Goal: Task Accomplishment & Management: Manage account settings

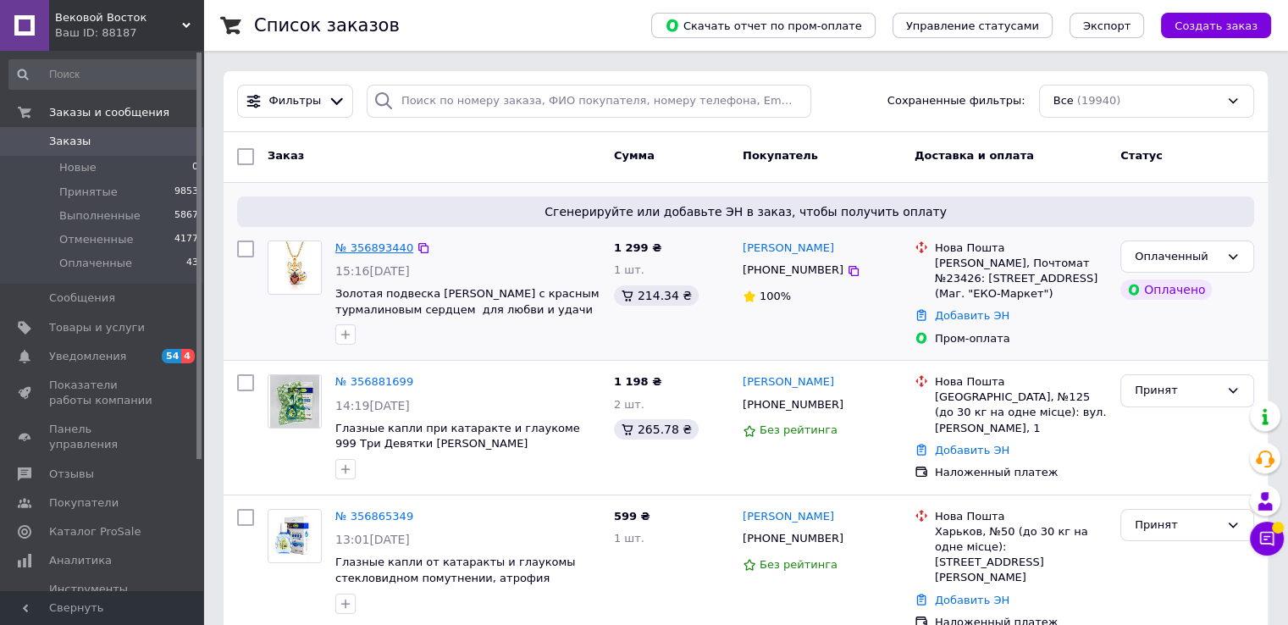
click at [369, 245] on link "№ 356893440" at bounding box center [374, 247] width 78 height 13
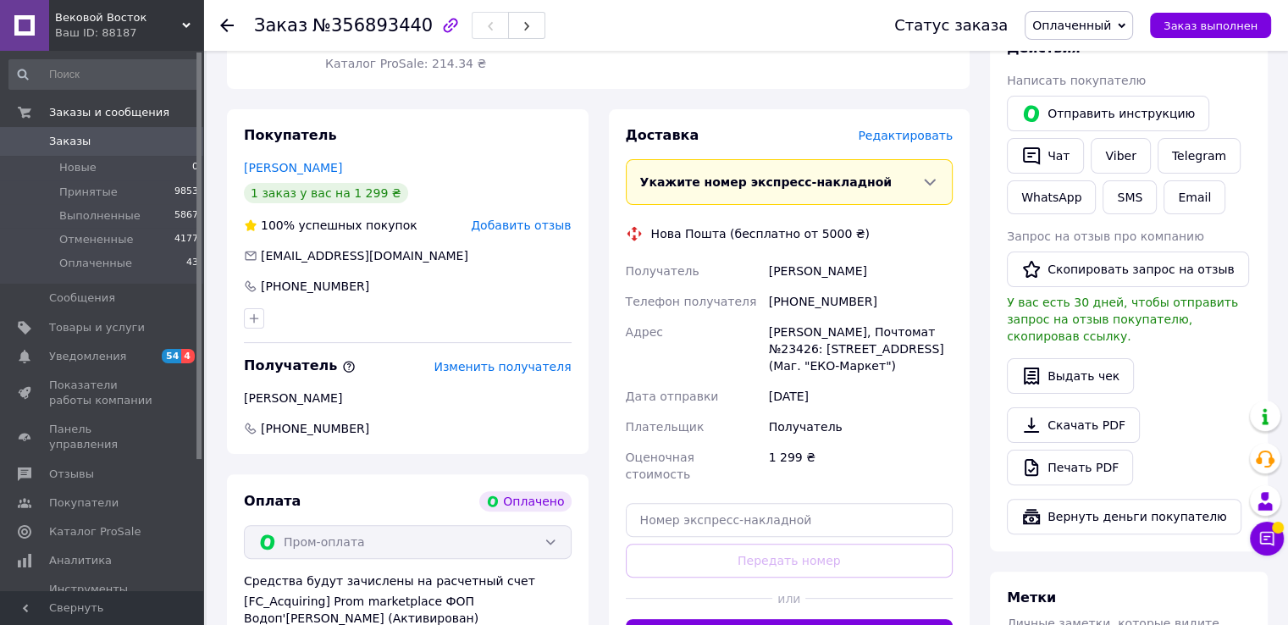
scroll to position [508, 0]
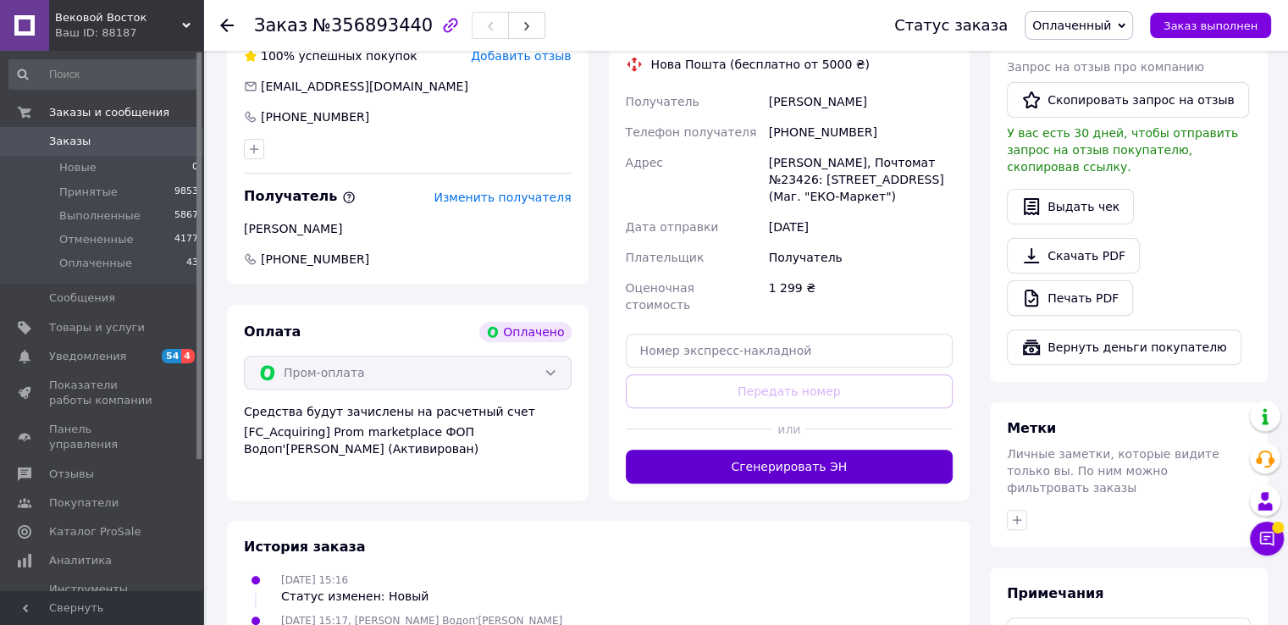
click at [771, 450] on button "Сгенерировать ЭН" at bounding box center [790, 467] width 328 height 34
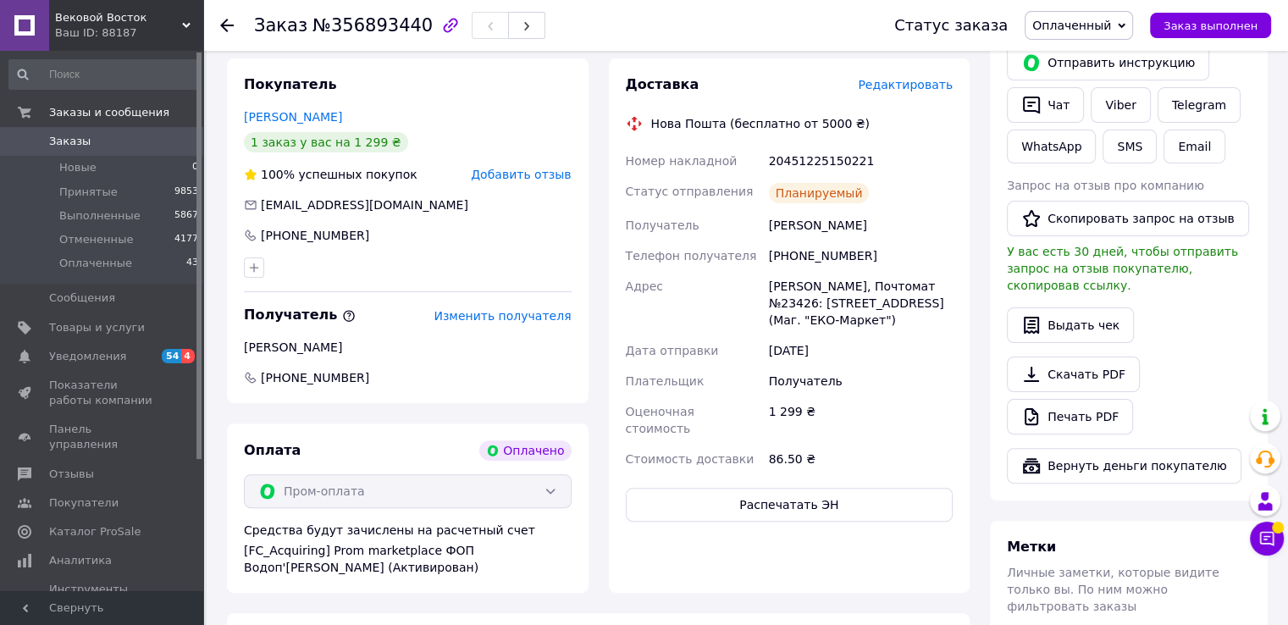
scroll to position [254, 0]
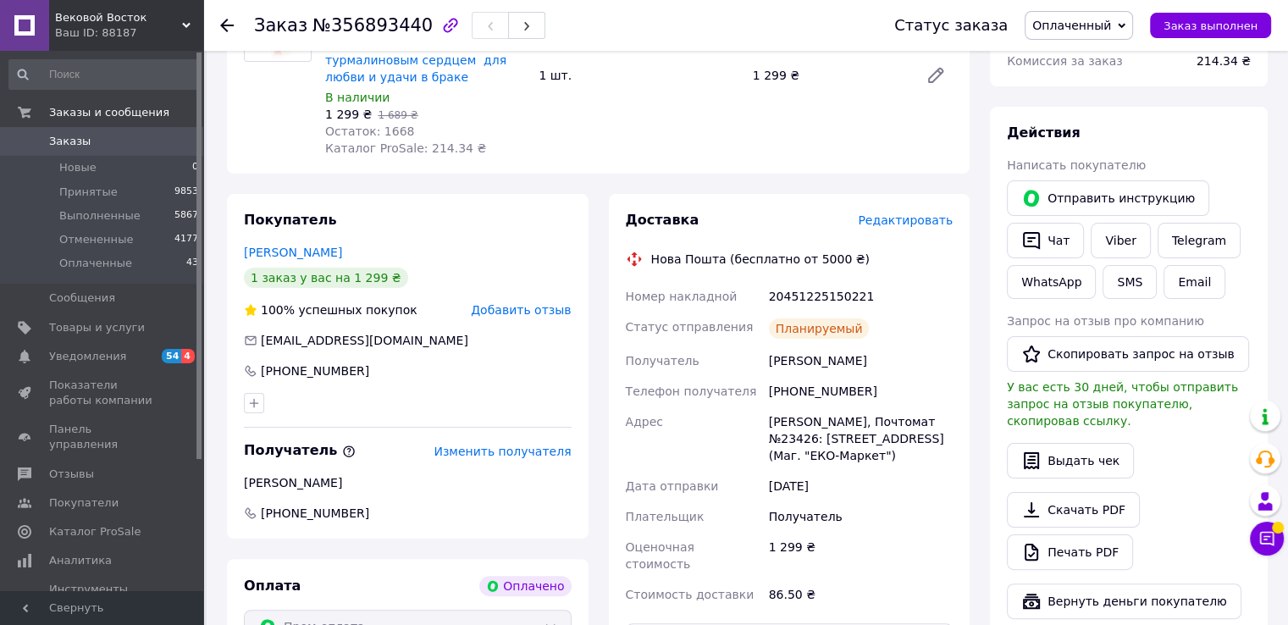
click at [230, 26] on icon at bounding box center [227, 26] width 14 height 14
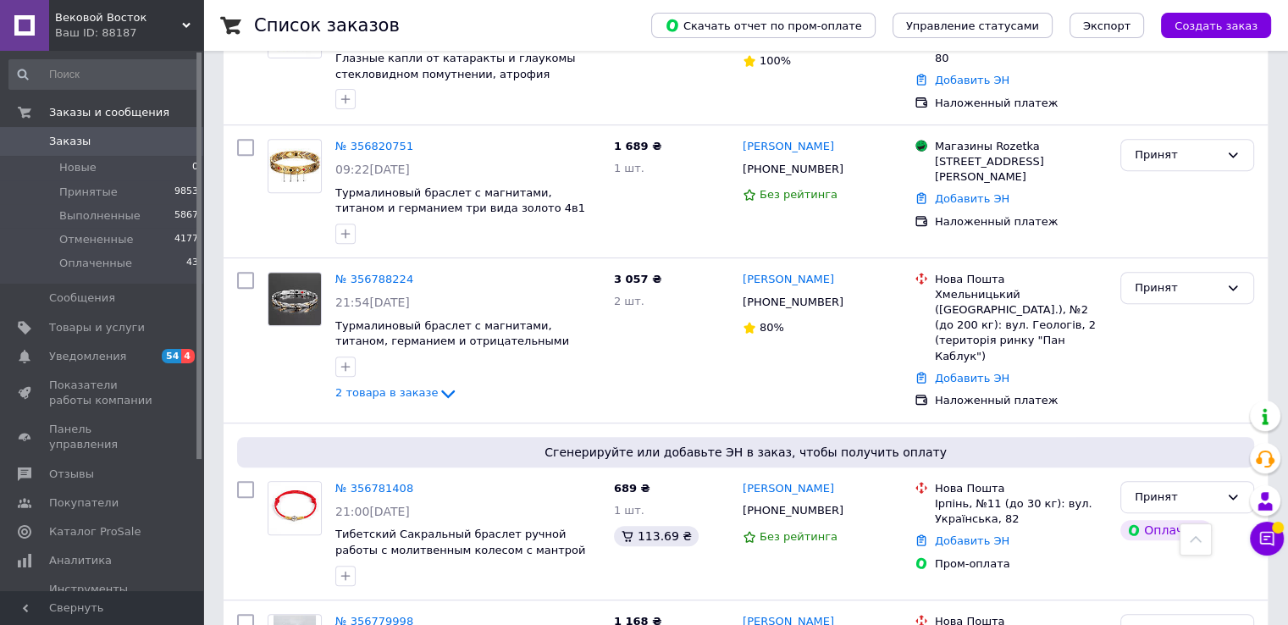
scroll to position [762, 0]
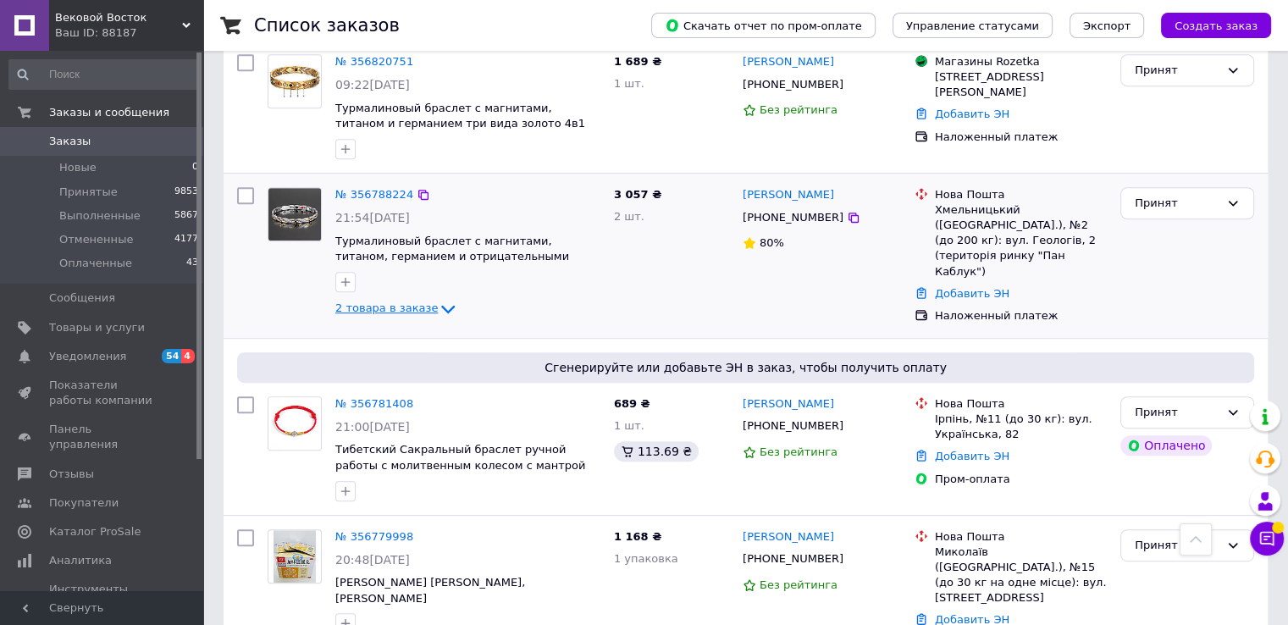
click at [441, 305] on icon at bounding box center [448, 309] width 14 height 8
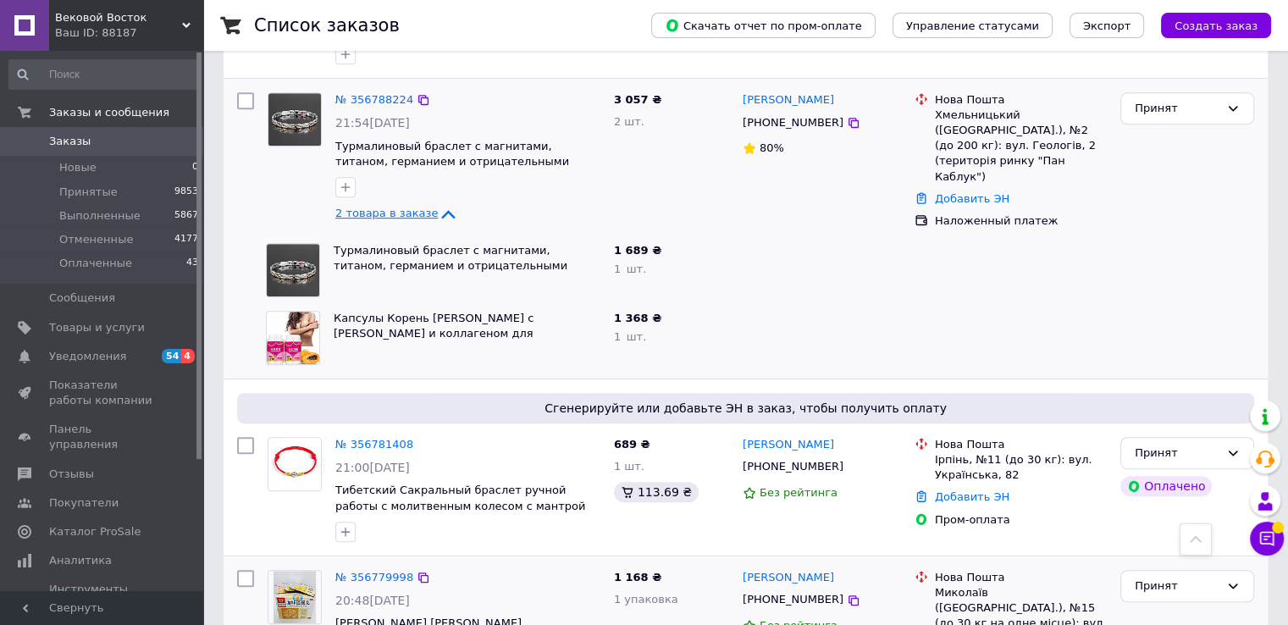
scroll to position [1016, 0]
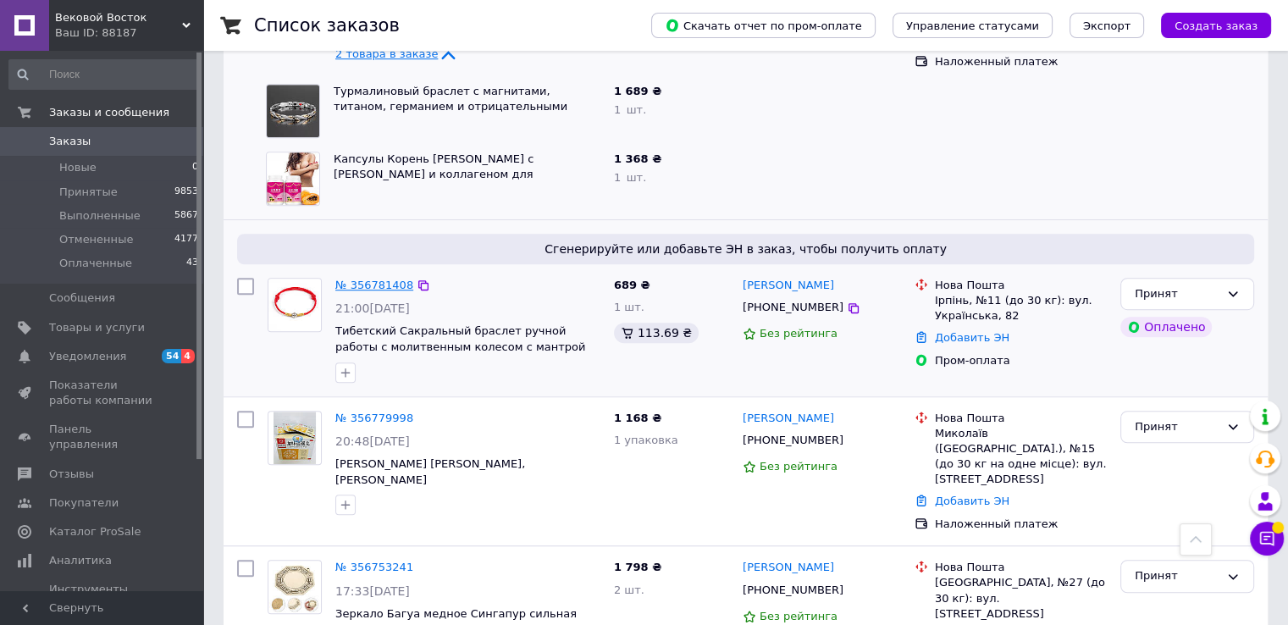
click at [377, 279] on link "№ 356781408" at bounding box center [374, 285] width 78 height 13
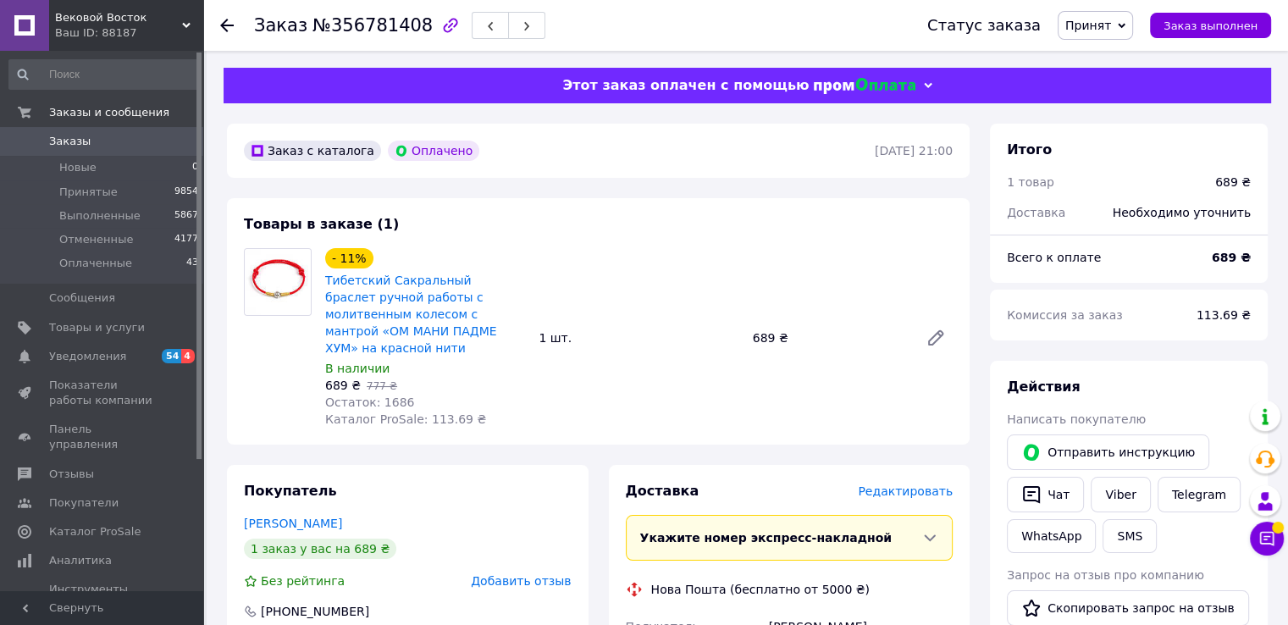
scroll to position [593, 0]
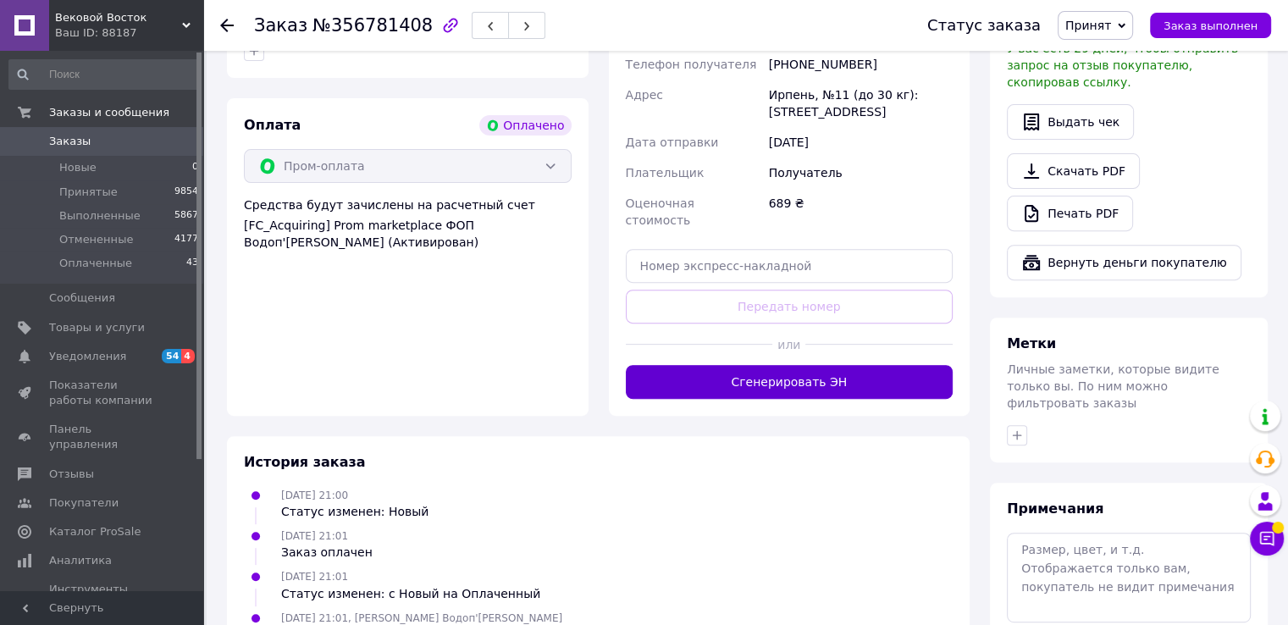
click at [762, 365] on button "Сгенерировать ЭН" at bounding box center [790, 382] width 328 height 34
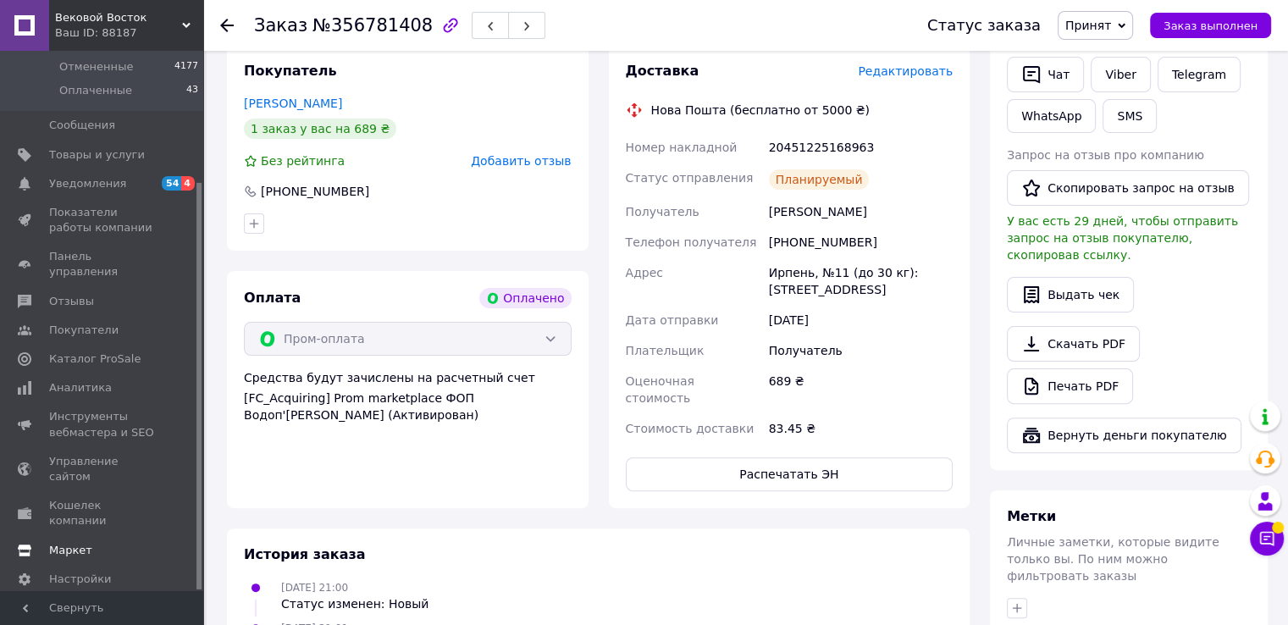
scroll to position [423, 0]
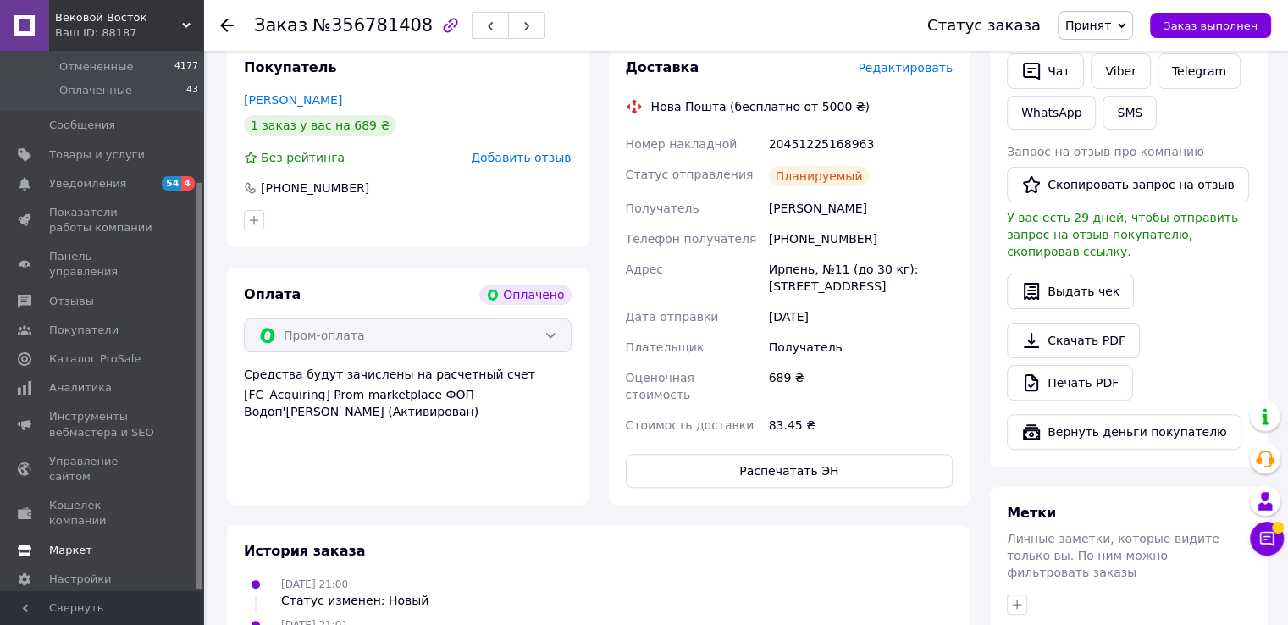
click at [64, 543] on span "Маркет" at bounding box center [70, 550] width 43 height 15
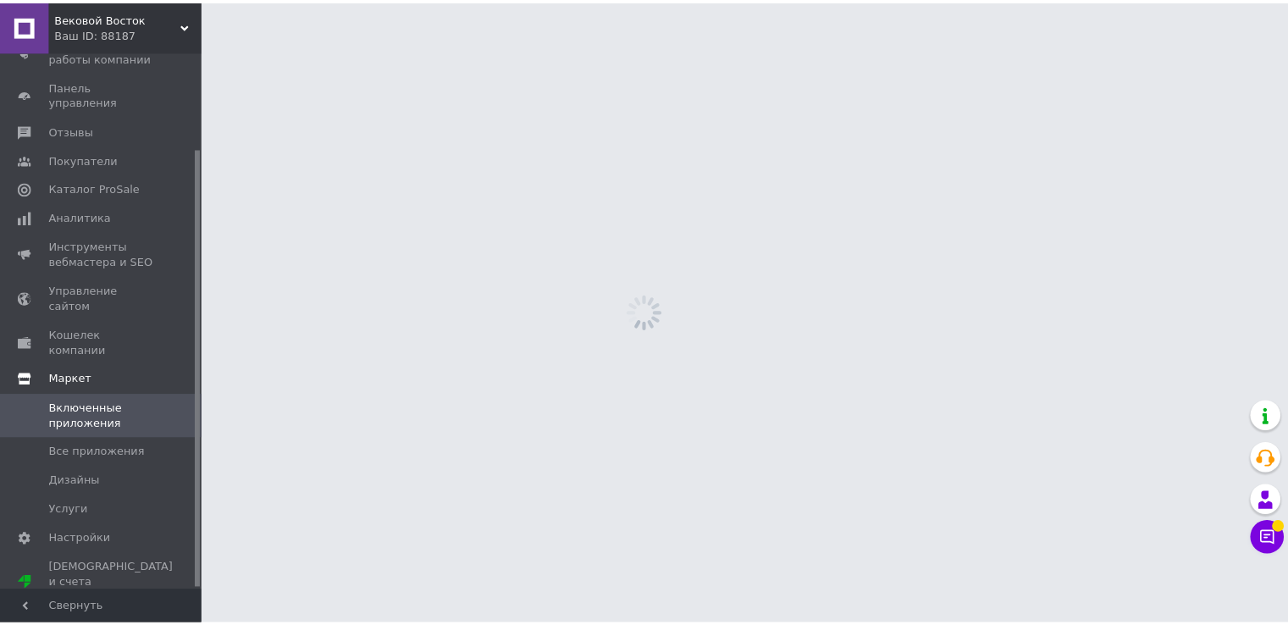
scroll to position [119, 0]
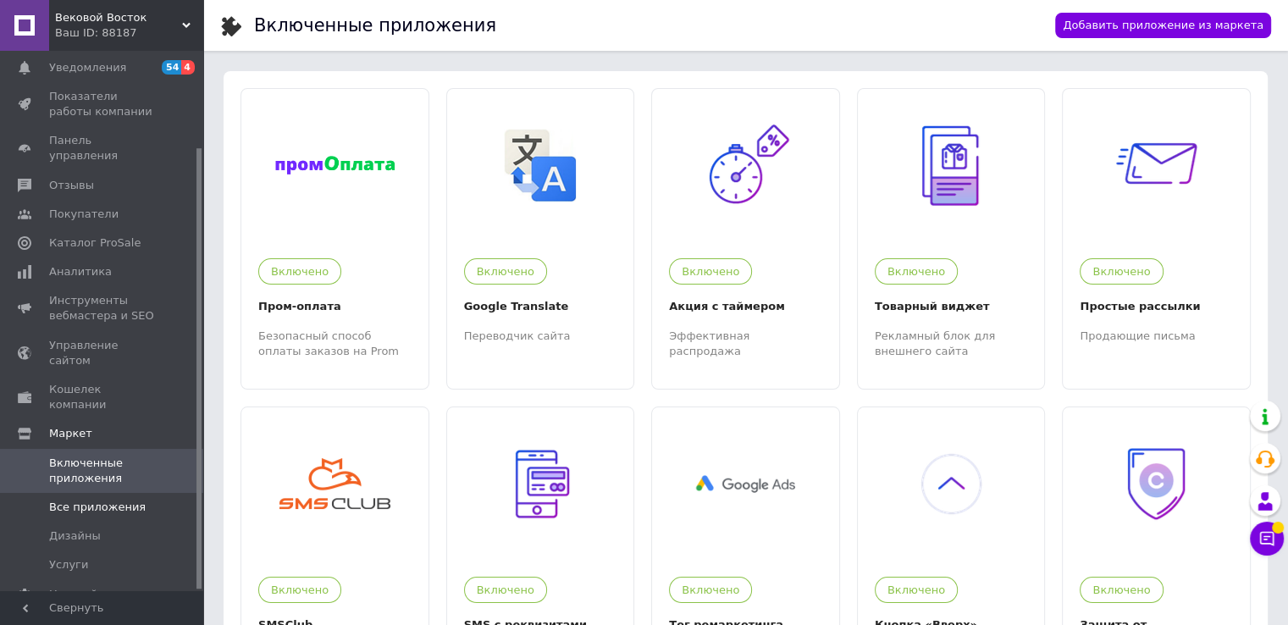
click at [80, 500] on span "Все приложения" at bounding box center [97, 507] width 97 height 15
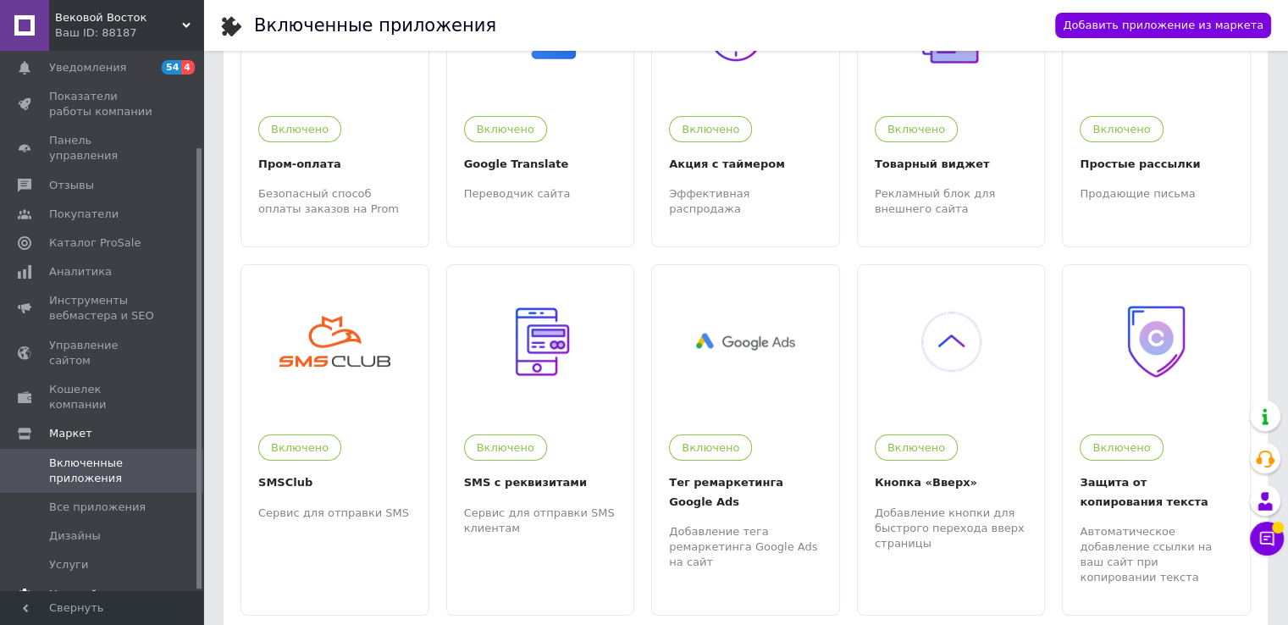
scroll to position [169, 0]
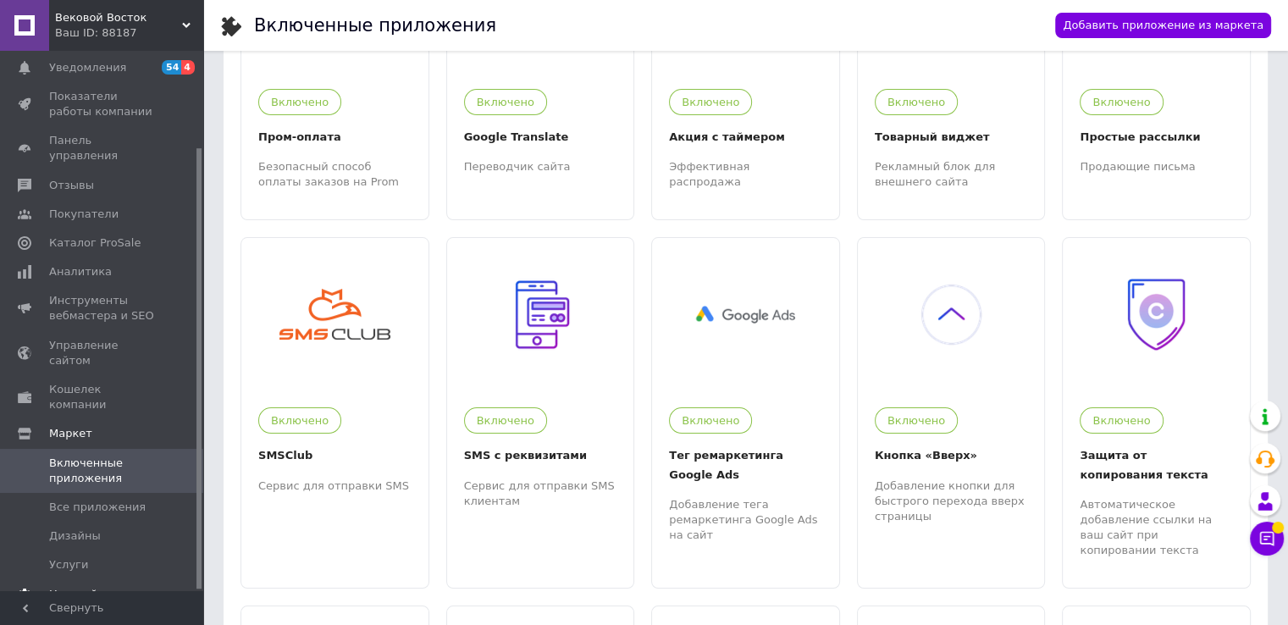
click at [66, 587] on span "Настройки" at bounding box center [80, 594] width 62 height 15
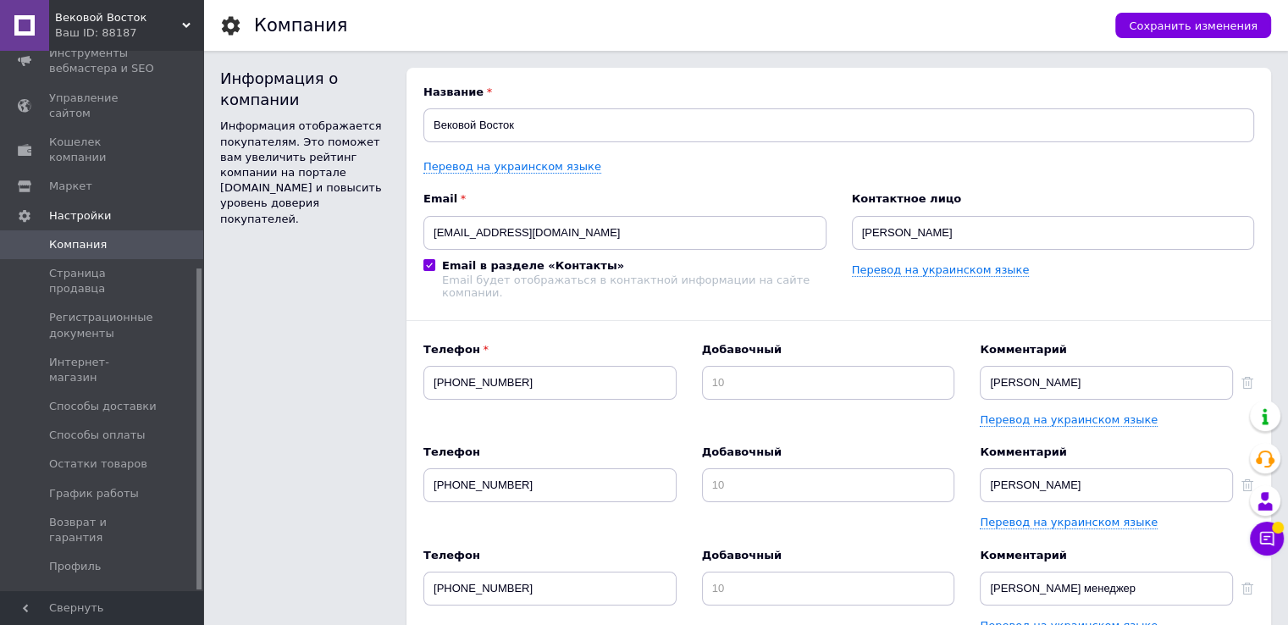
click at [76, 617] on span "Управление API-токенами" at bounding box center [103, 632] width 108 height 30
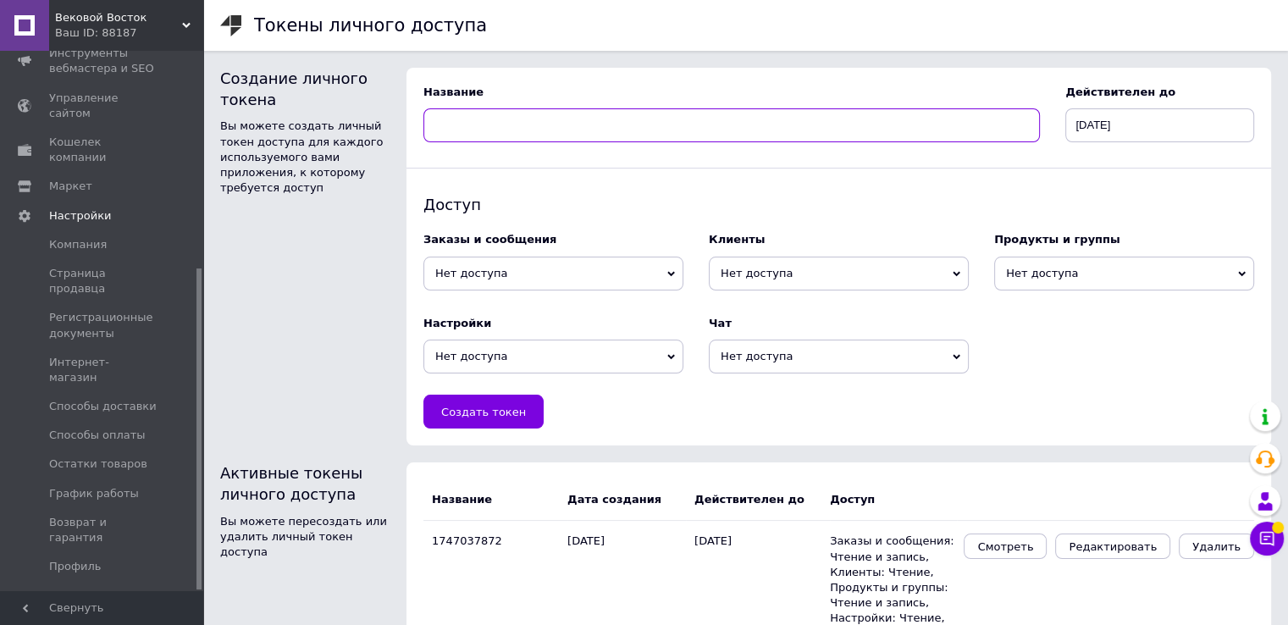
click at [589, 134] on input at bounding box center [731, 125] width 617 height 34
type input "Нова пошта"
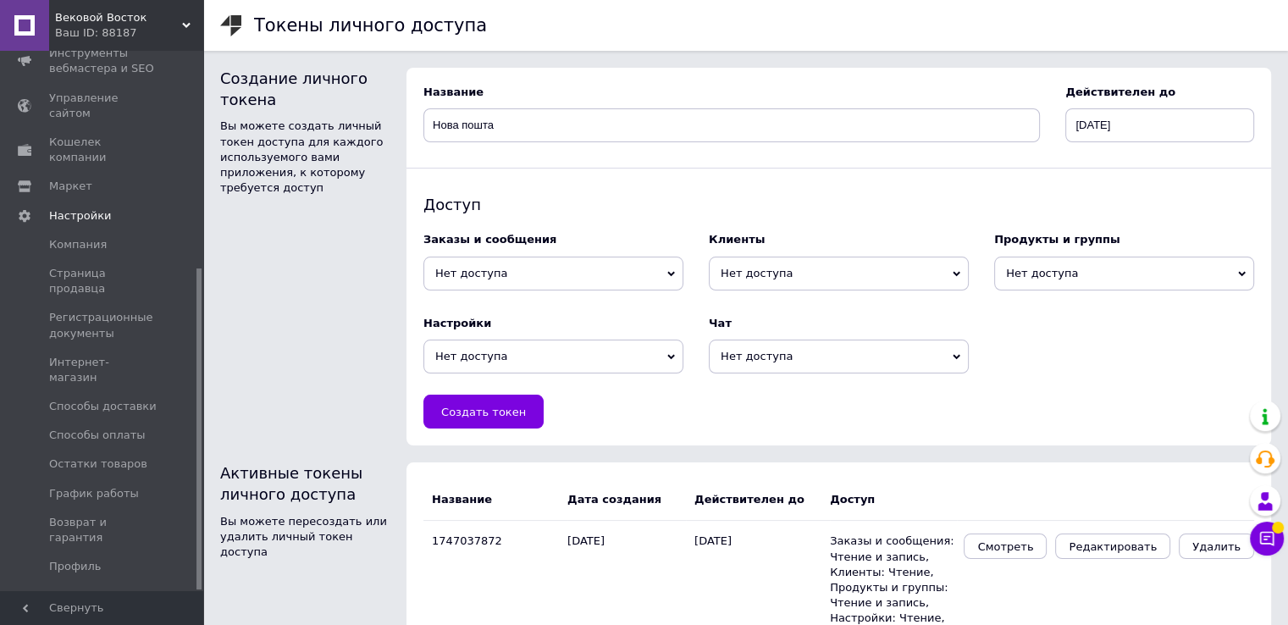
click at [534, 269] on span "Нет доступа" at bounding box center [553, 274] width 260 height 34
click at [486, 307] on li "Чтение" at bounding box center [553, 305] width 260 height 24
click at [766, 285] on span "Нет доступа" at bounding box center [839, 274] width 260 height 34
click at [759, 307] on li "Чтение" at bounding box center [839, 305] width 260 height 24
click at [1040, 279] on span "Нет доступа" at bounding box center [1124, 274] width 260 height 34
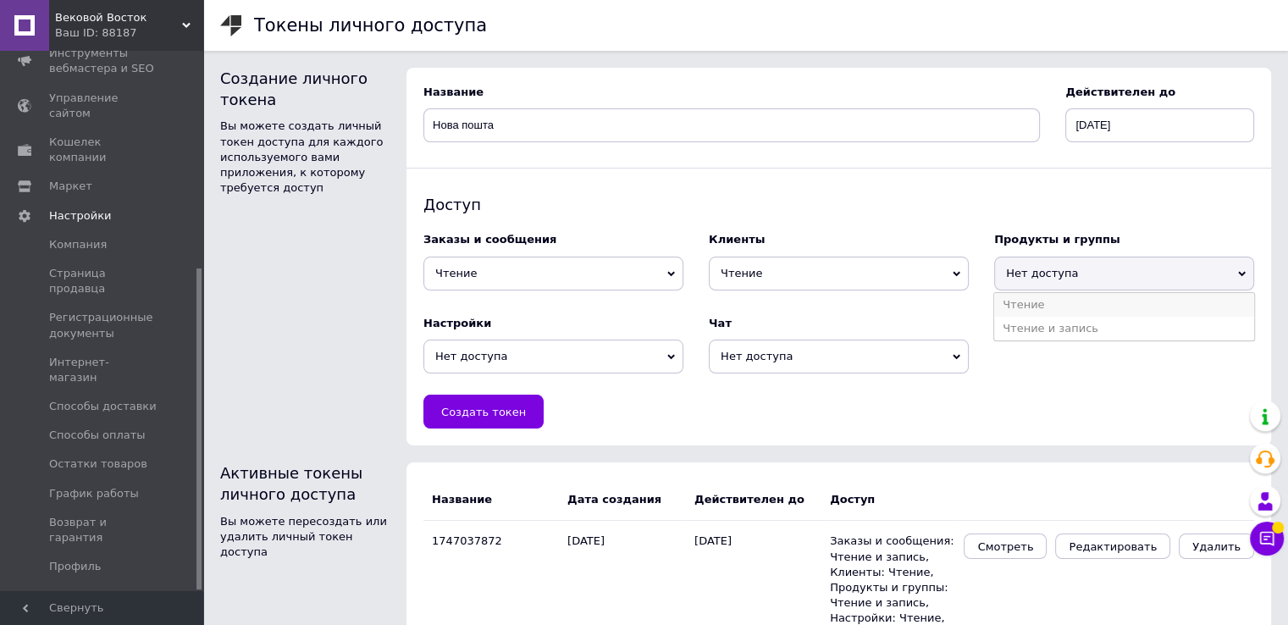
click at [1035, 306] on li "Чтение" at bounding box center [1124, 305] width 260 height 24
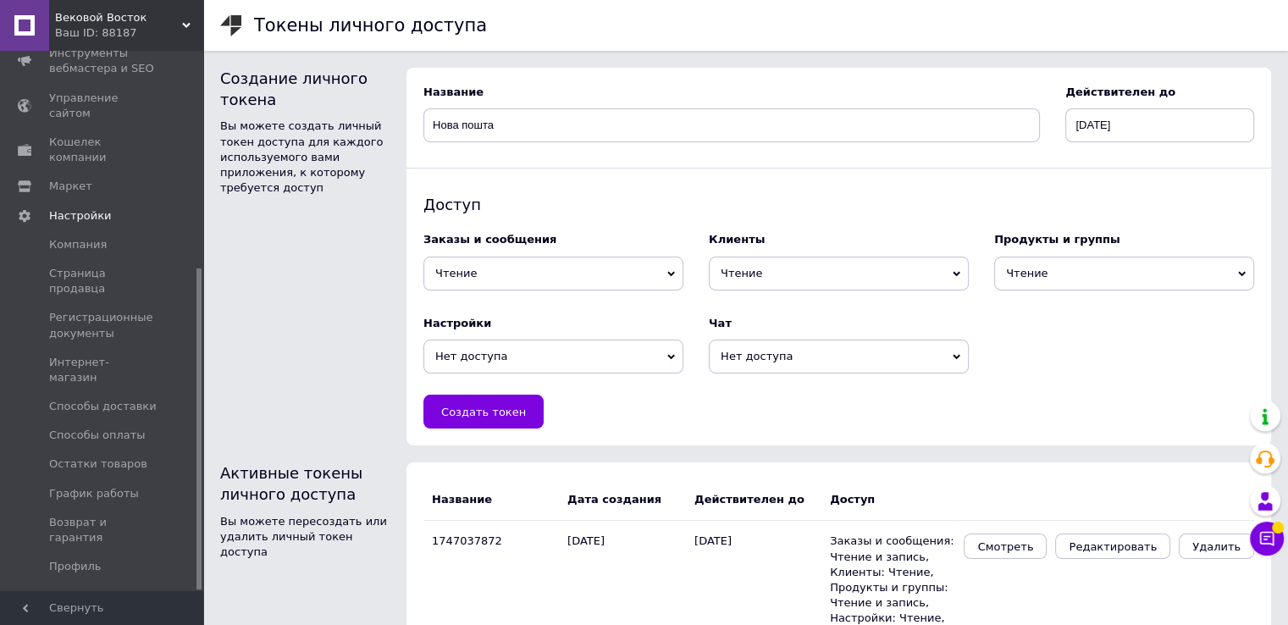
click at [574, 357] on span "Нет доступа" at bounding box center [553, 357] width 260 height 34
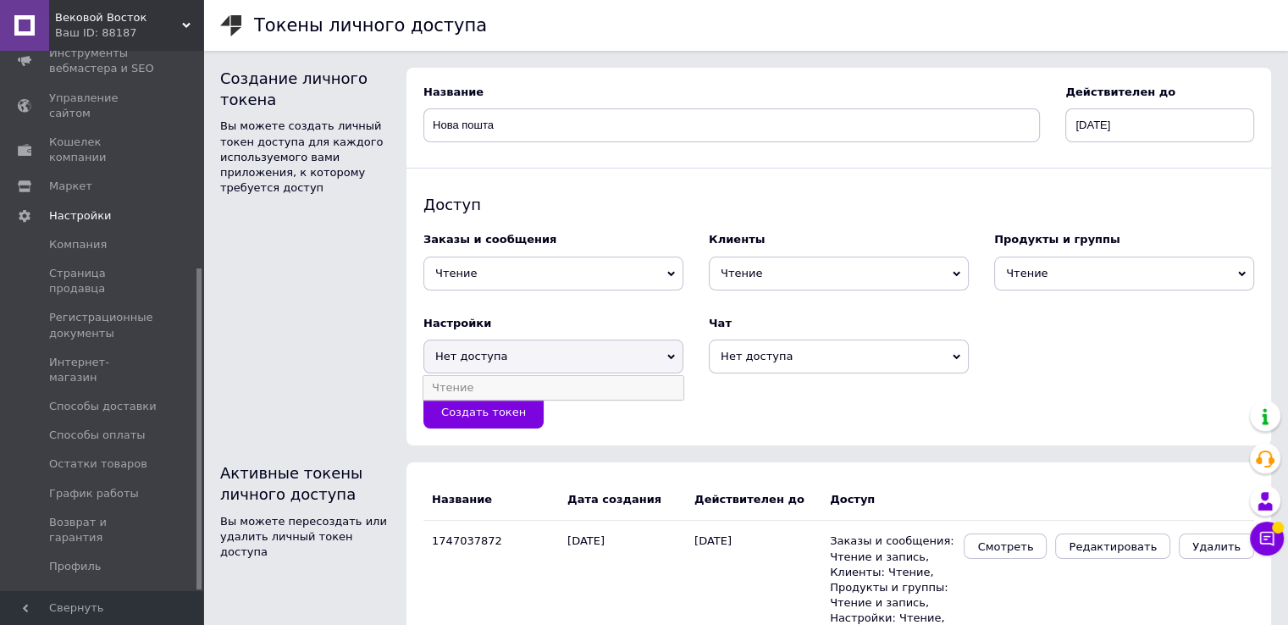
click at [556, 388] on li "Чтение" at bounding box center [553, 388] width 260 height 24
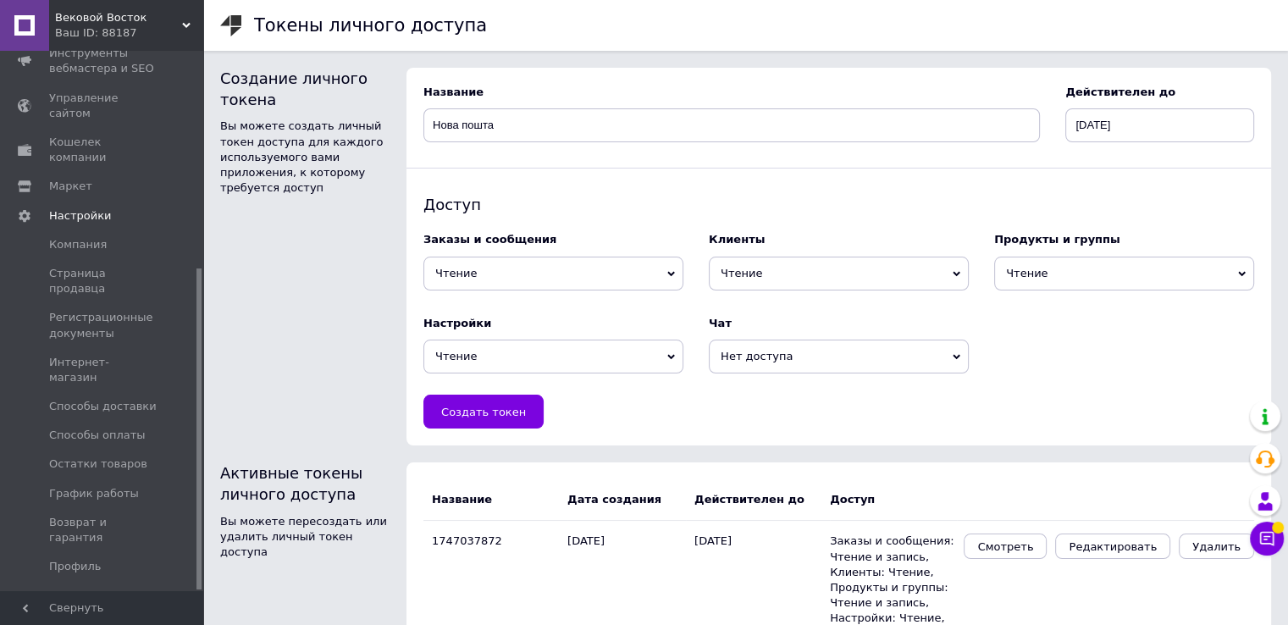
click at [772, 357] on span "Нет доступа" at bounding box center [839, 357] width 260 height 34
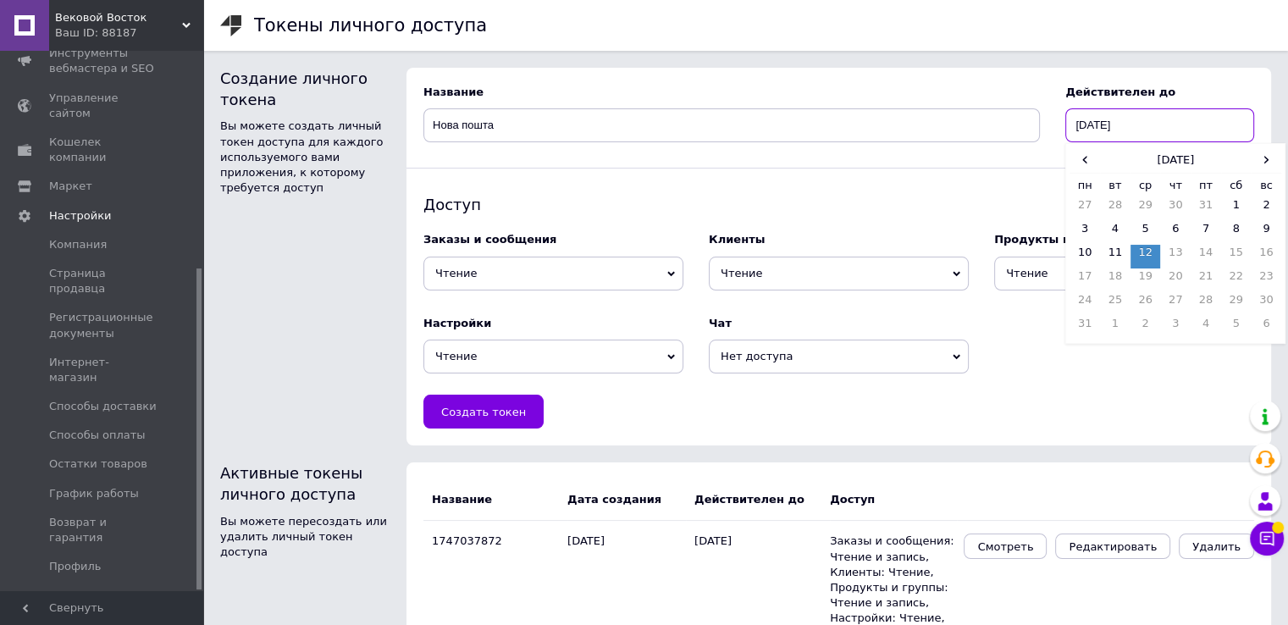
click at [1123, 126] on input "12.08.2026" at bounding box center [1159, 125] width 189 height 34
click at [1263, 160] on span "›" at bounding box center [1266, 159] width 30 height 25
click at [1216, 164] on th "сентябрь 2026" at bounding box center [1176, 159] width 152 height 25
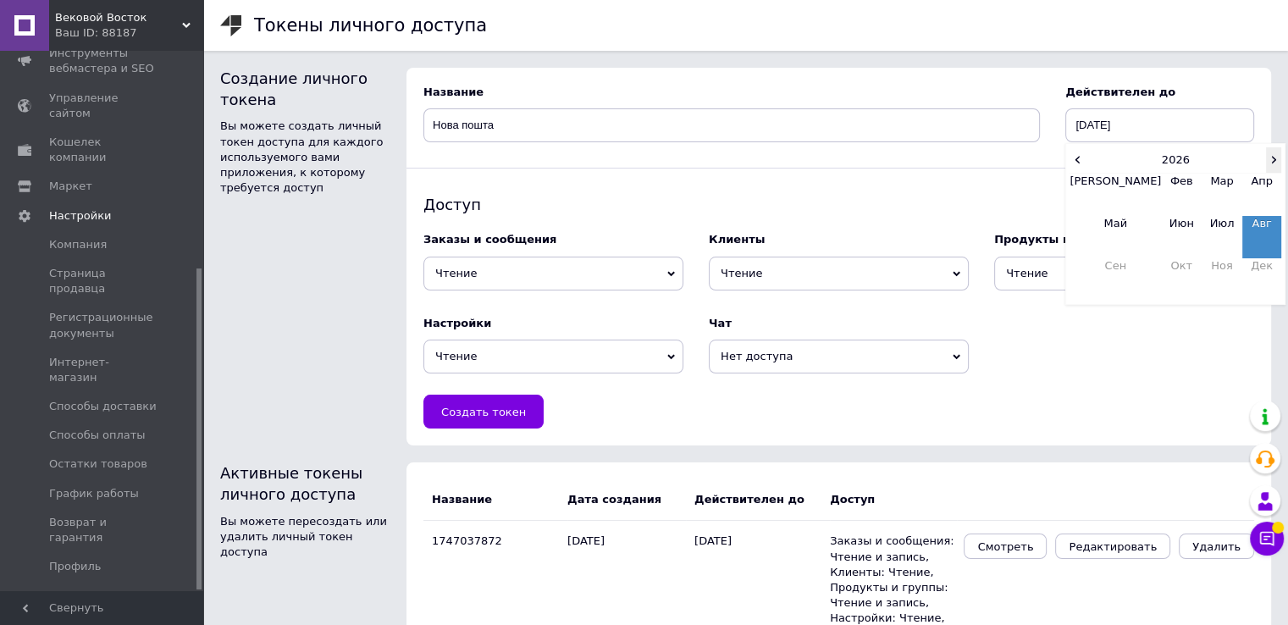
click at [1270, 163] on span "›" at bounding box center [1273, 159] width 15 height 25
click at [1214, 239] on td "Июл" at bounding box center [1222, 237] width 41 height 42
click at [904, 184] on div at bounding box center [838, 168] width 865 height 52
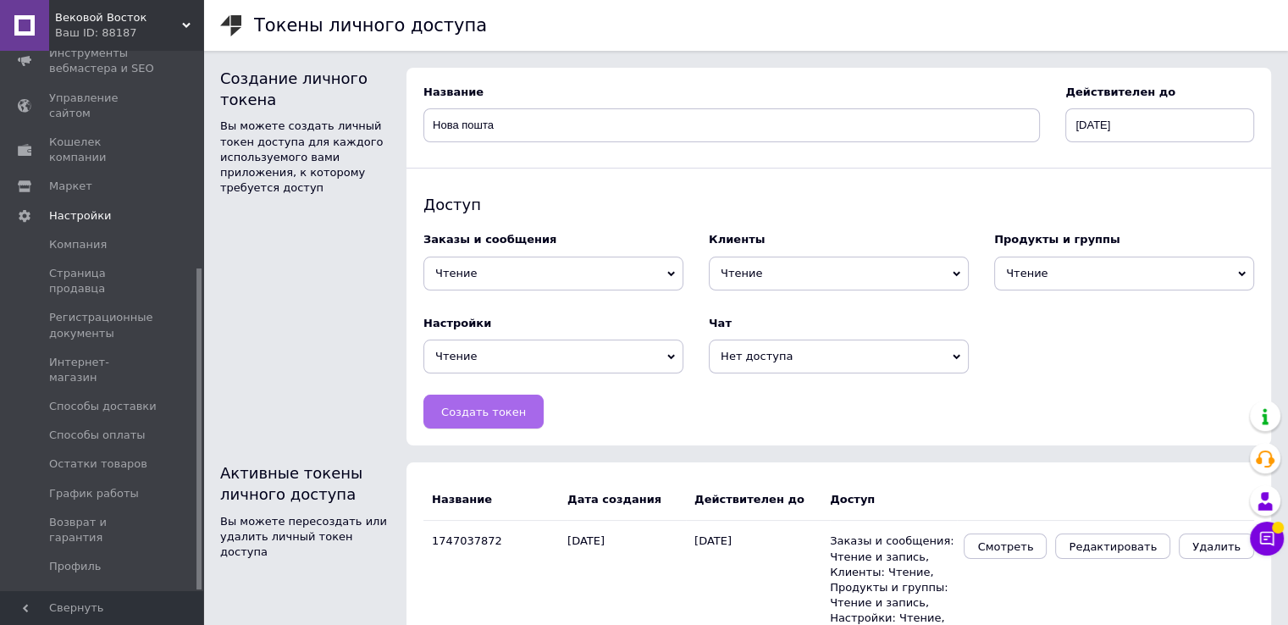
click at [467, 407] on span "Создать токен" at bounding box center [483, 412] width 85 height 13
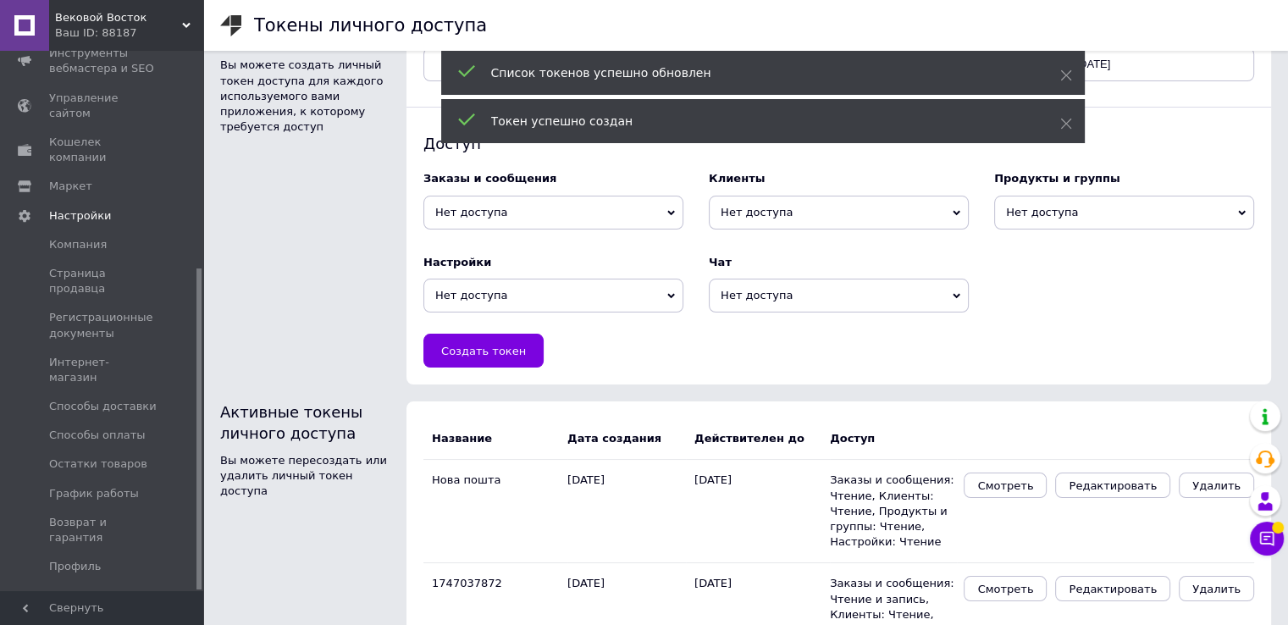
scroll to position [165, 0]
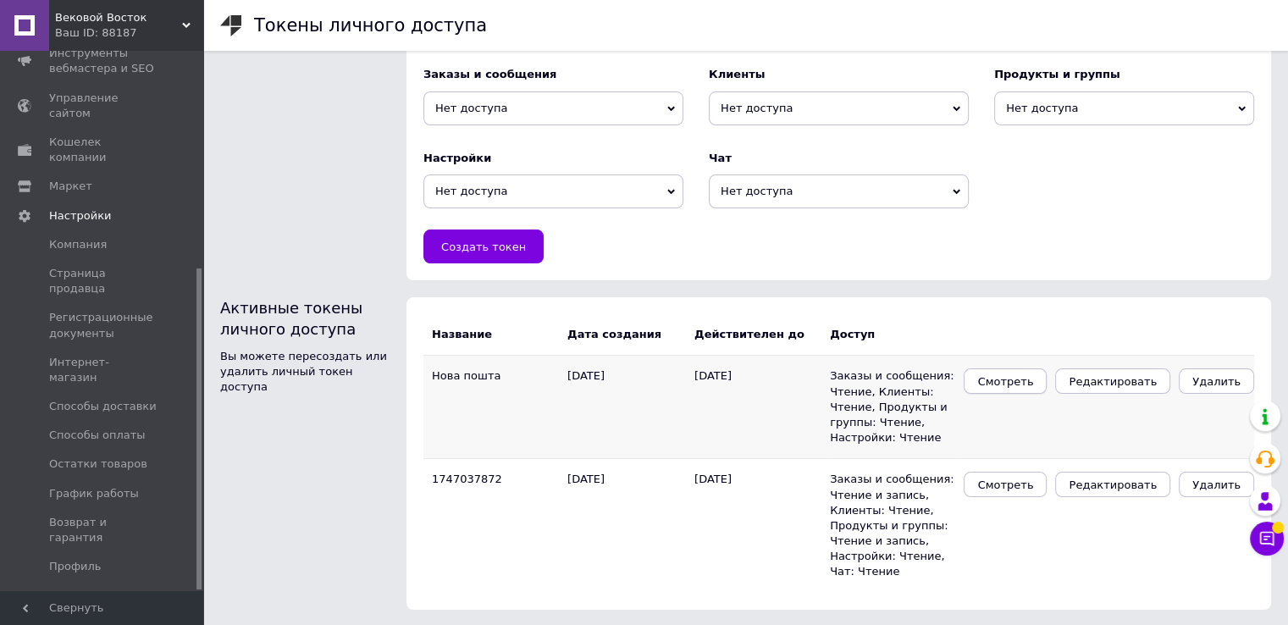
click at [1031, 384] on span "Смотреть" at bounding box center [1005, 381] width 56 height 13
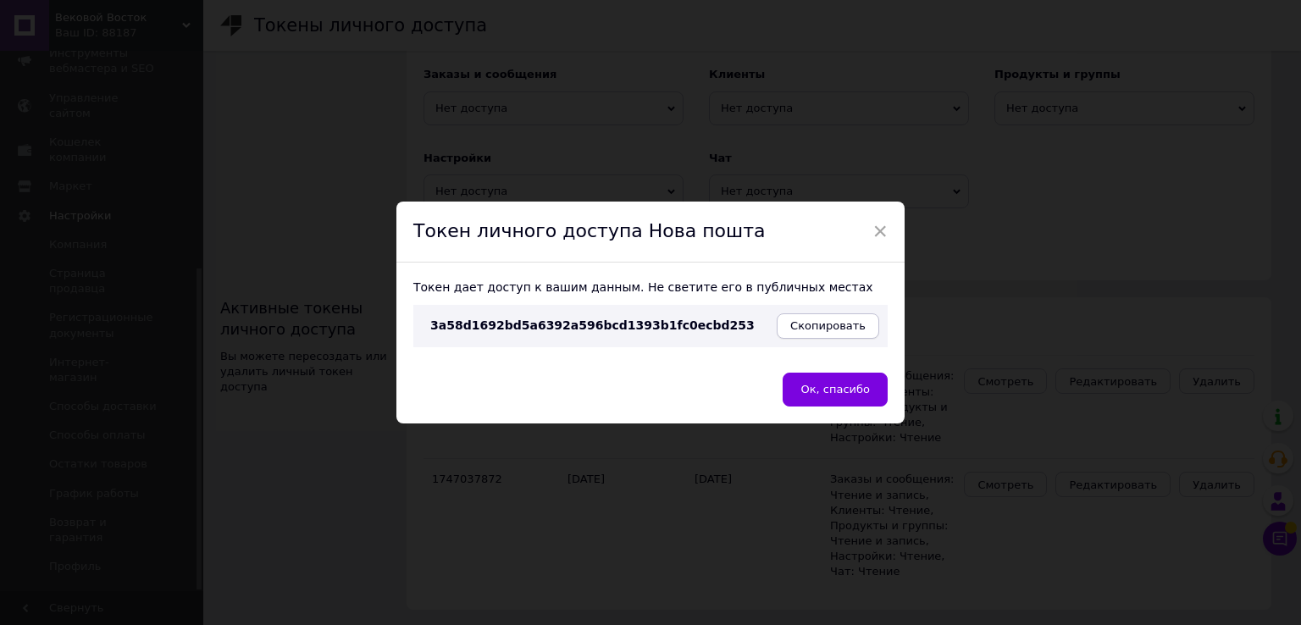
click at [812, 320] on span "Скопировать" at bounding box center [827, 325] width 75 height 13
click at [882, 229] on span "×" at bounding box center [879, 231] width 15 height 29
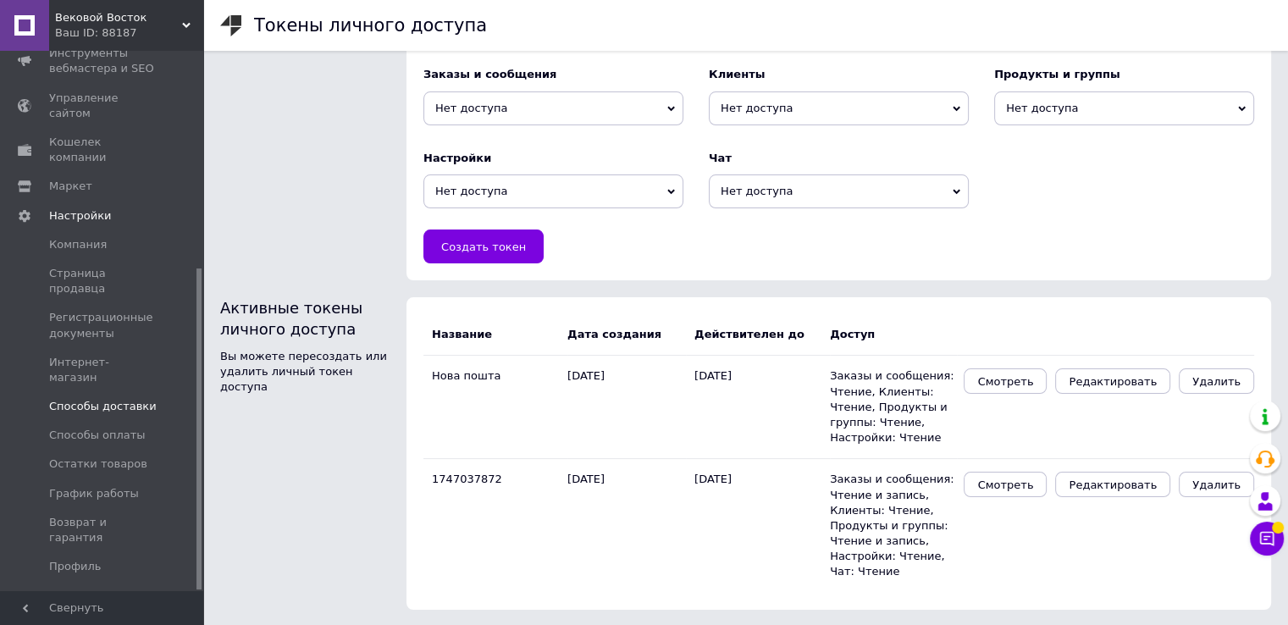
click at [91, 399] on span "Способы доставки" at bounding box center [103, 406] width 108 height 15
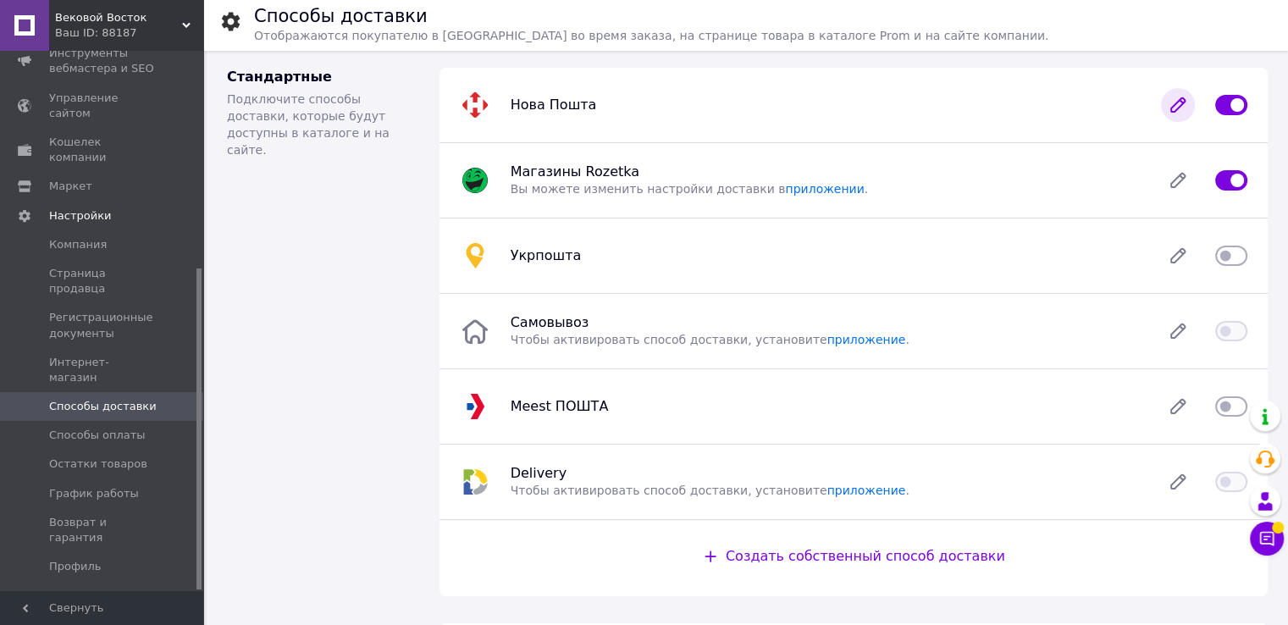
click at [1175, 102] on icon at bounding box center [1178, 105] width 34 height 34
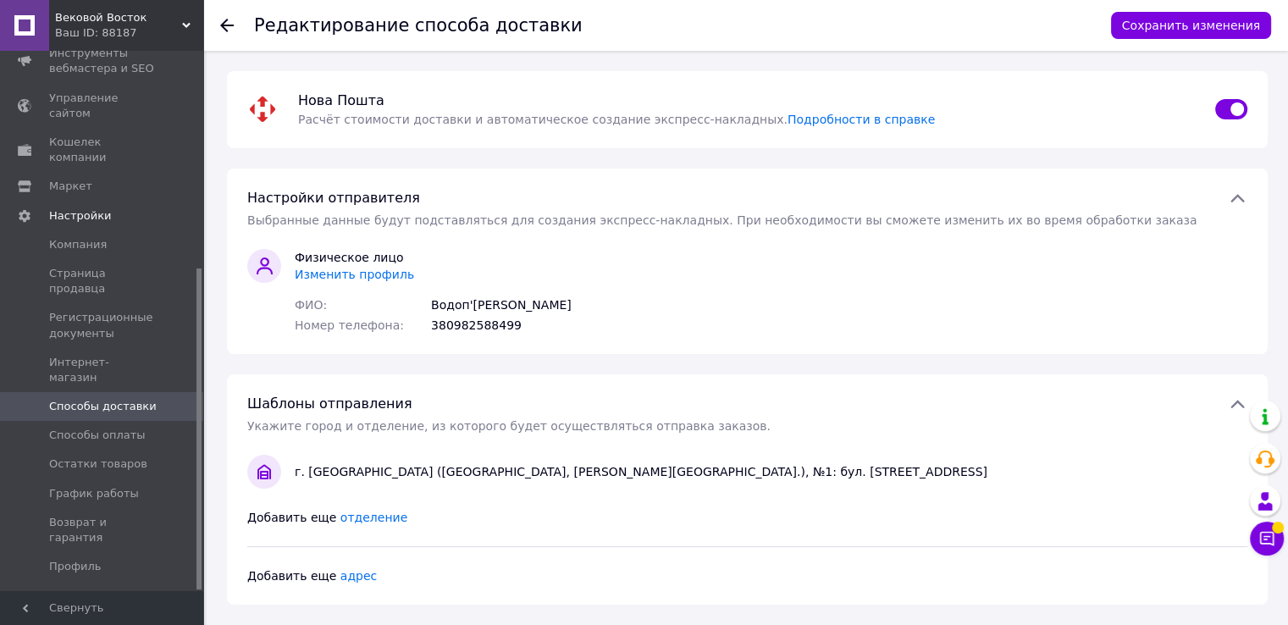
click at [368, 274] on span "Изменить профиль" at bounding box center [354, 275] width 119 height 14
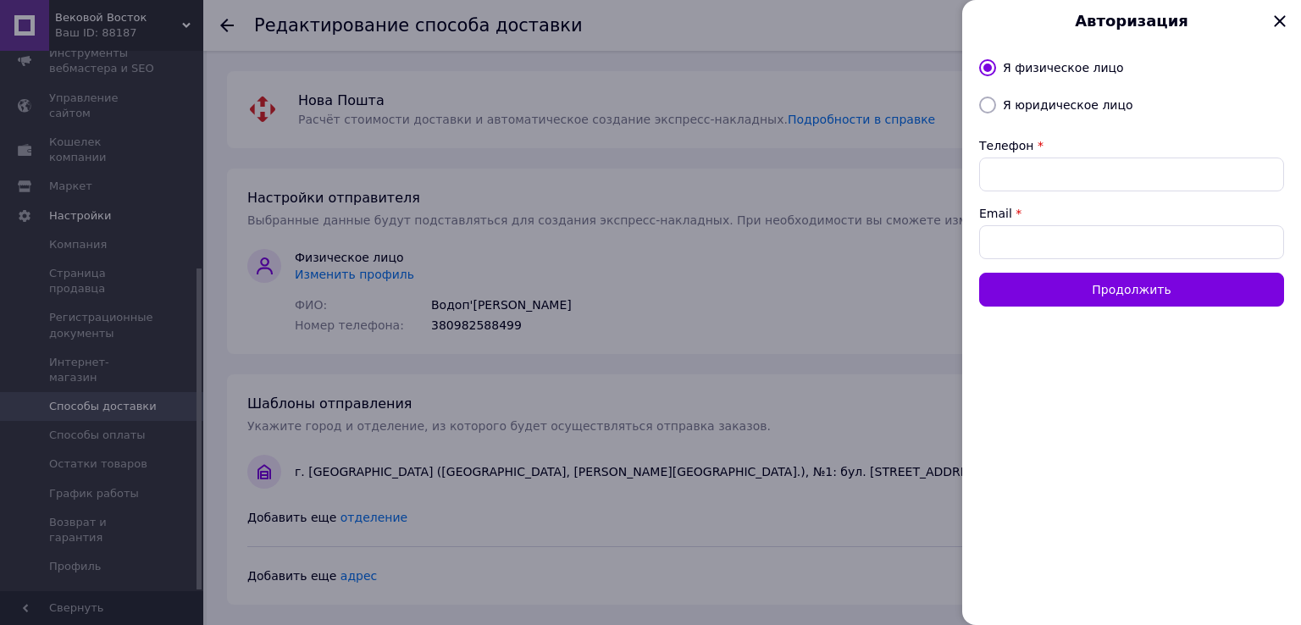
click at [991, 109] on input "Я юридическое лицо" at bounding box center [987, 105] width 17 height 17
radio input "true"
radio input "false"
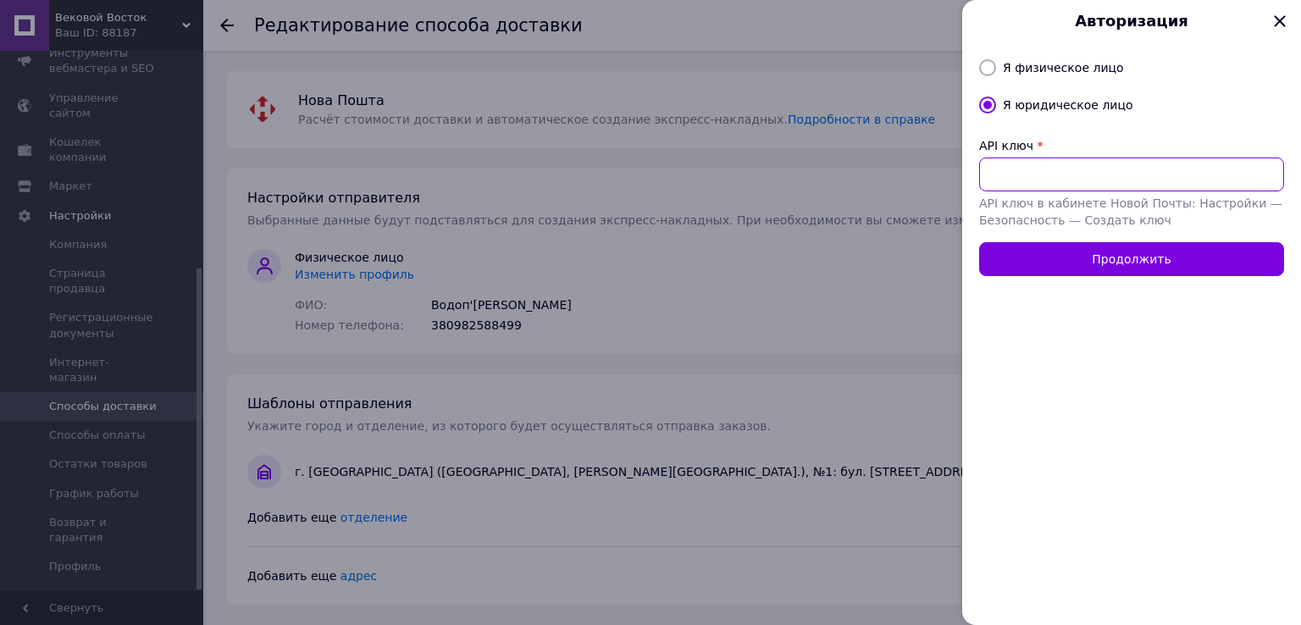
click at [1026, 172] on input "API ключ" at bounding box center [1131, 175] width 305 height 34
paste input "0a606b4a5ba7e294dfef8544c80b3a56"
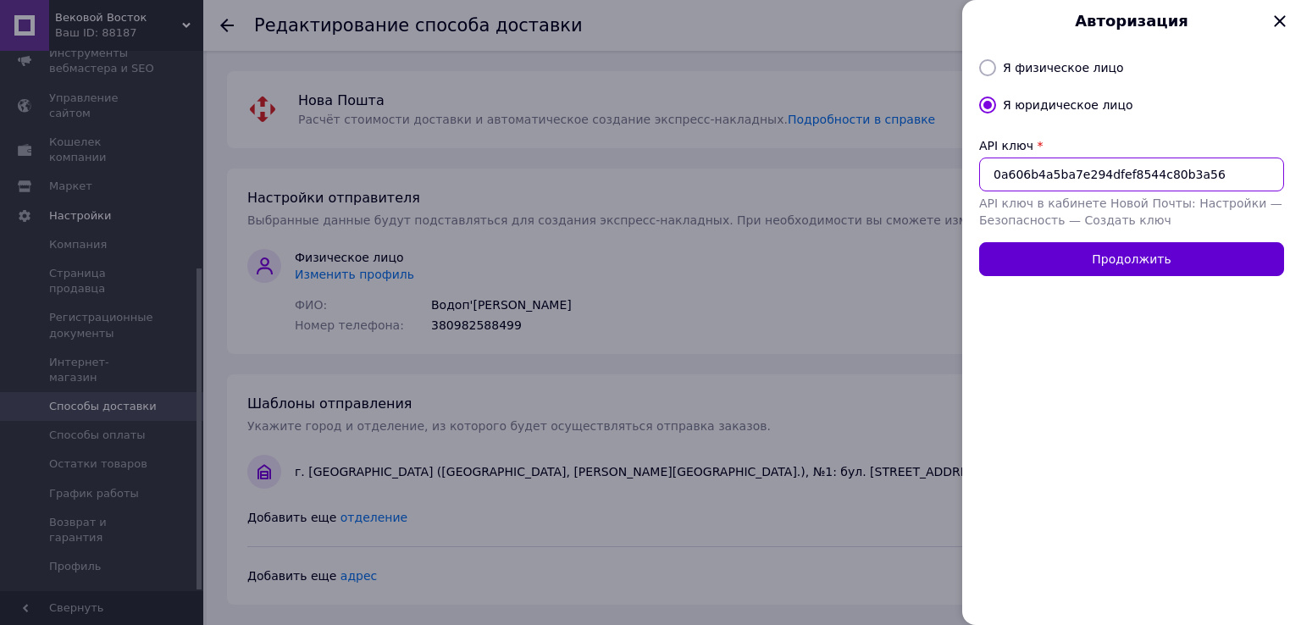
type input "0a606b4a5ba7e294dfef8544c80b3a56"
click at [1126, 257] on button "Продолжить" at bounding box center [1131, 259] width 305 height 34
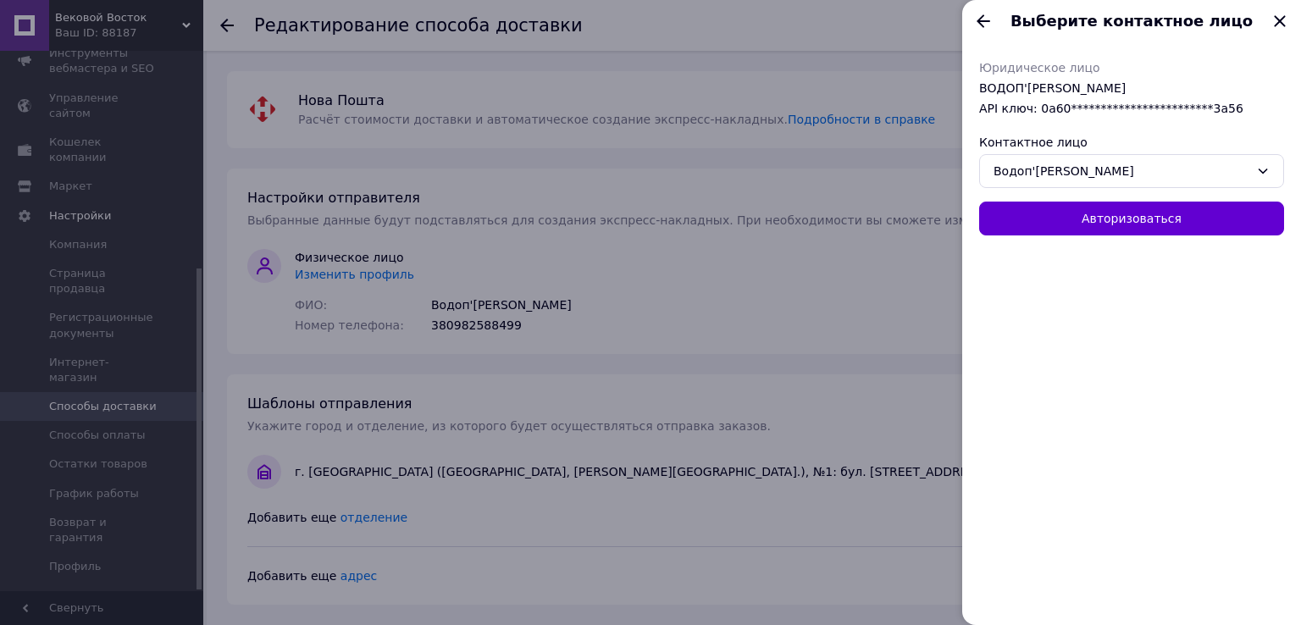
click at [1114, 218] on button "Авторизоваться" at bounding box center [1131, 219] width 305 height 34
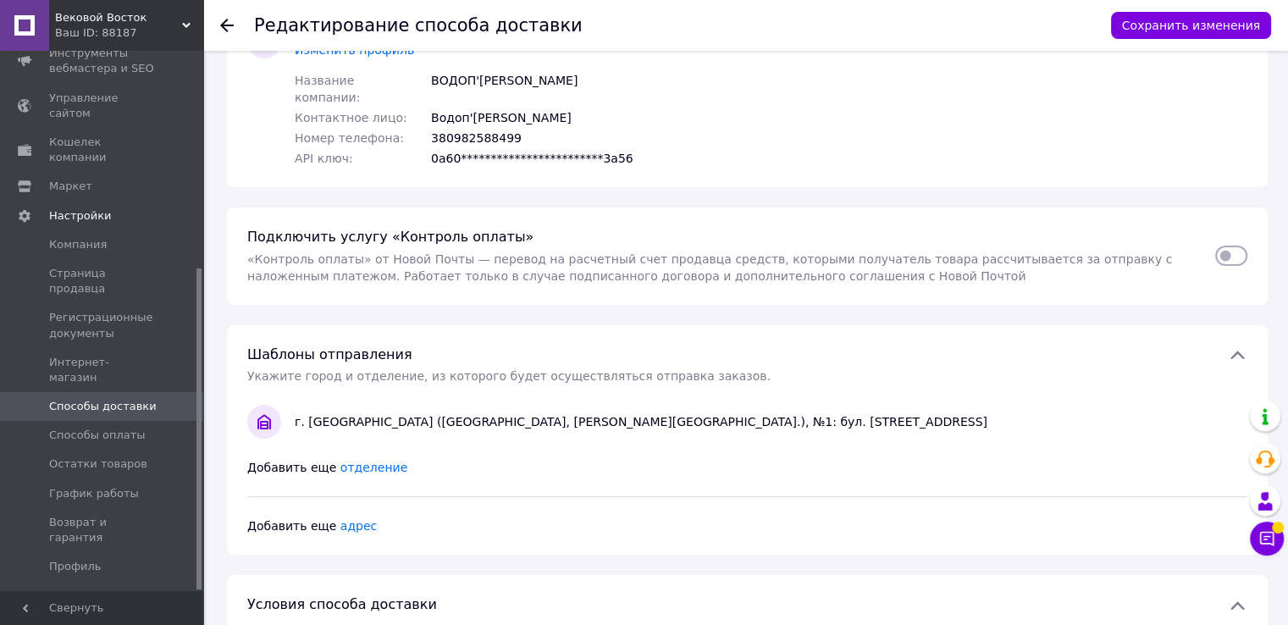
scroll to position [254, 0]
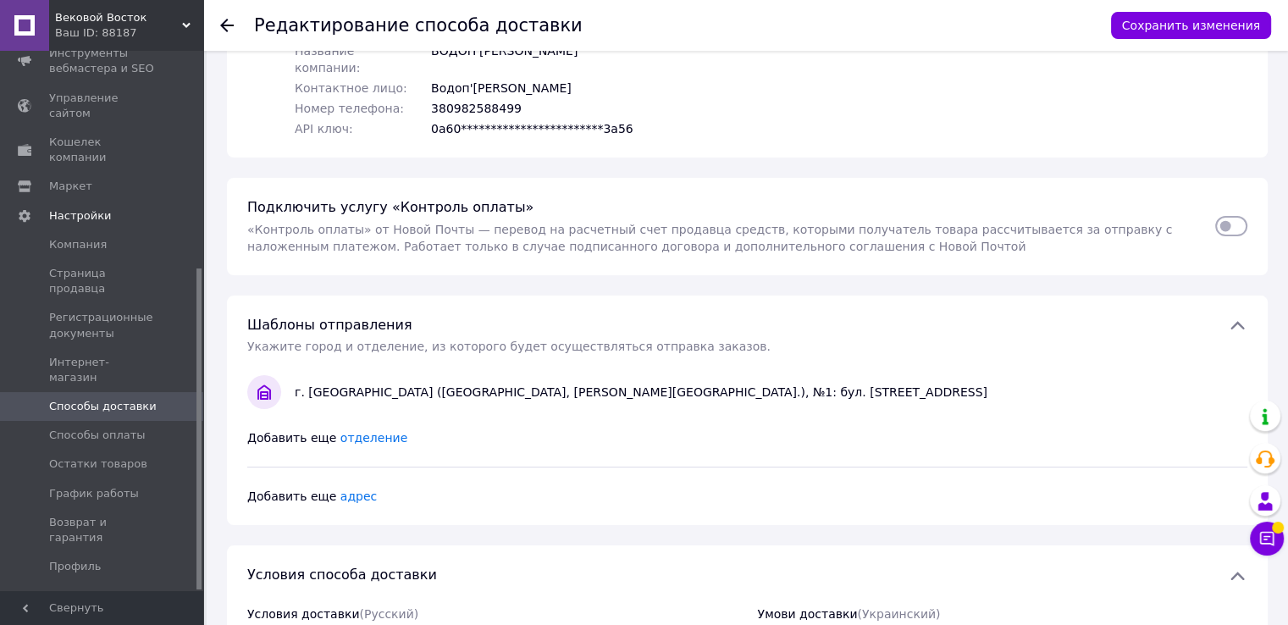
click at [1226, 218] on input "checkbox" at bounding box center [1231, 226] width 32 height 17
checkbox input "true"
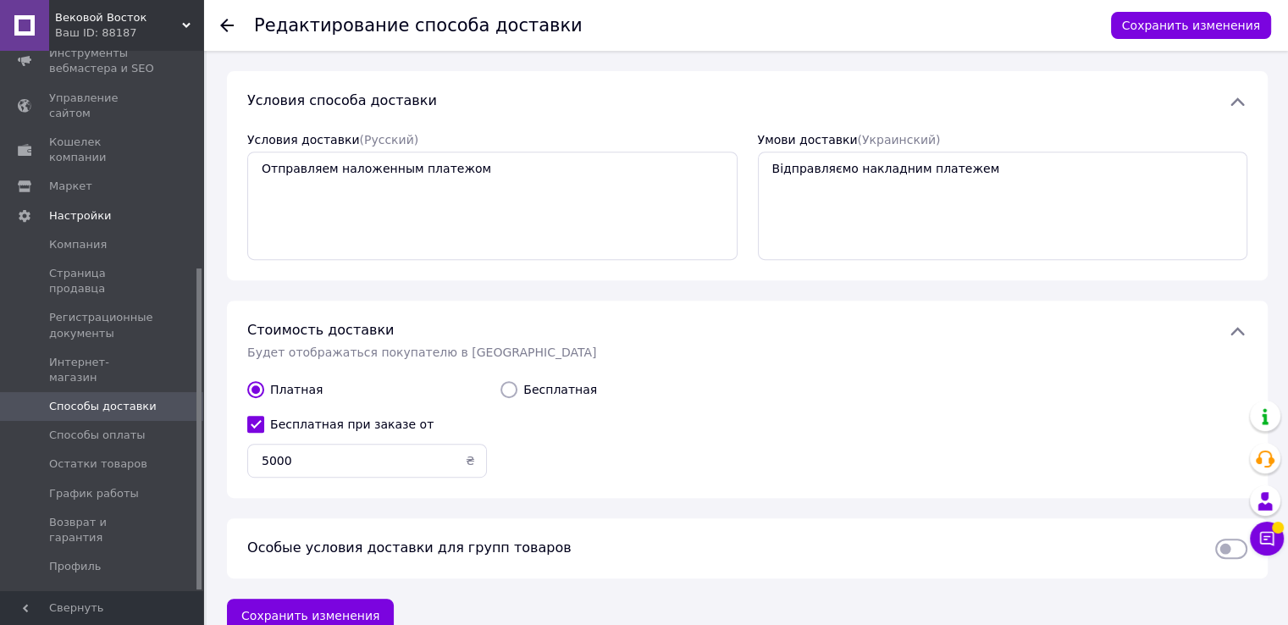
scroll to position [737, 0]
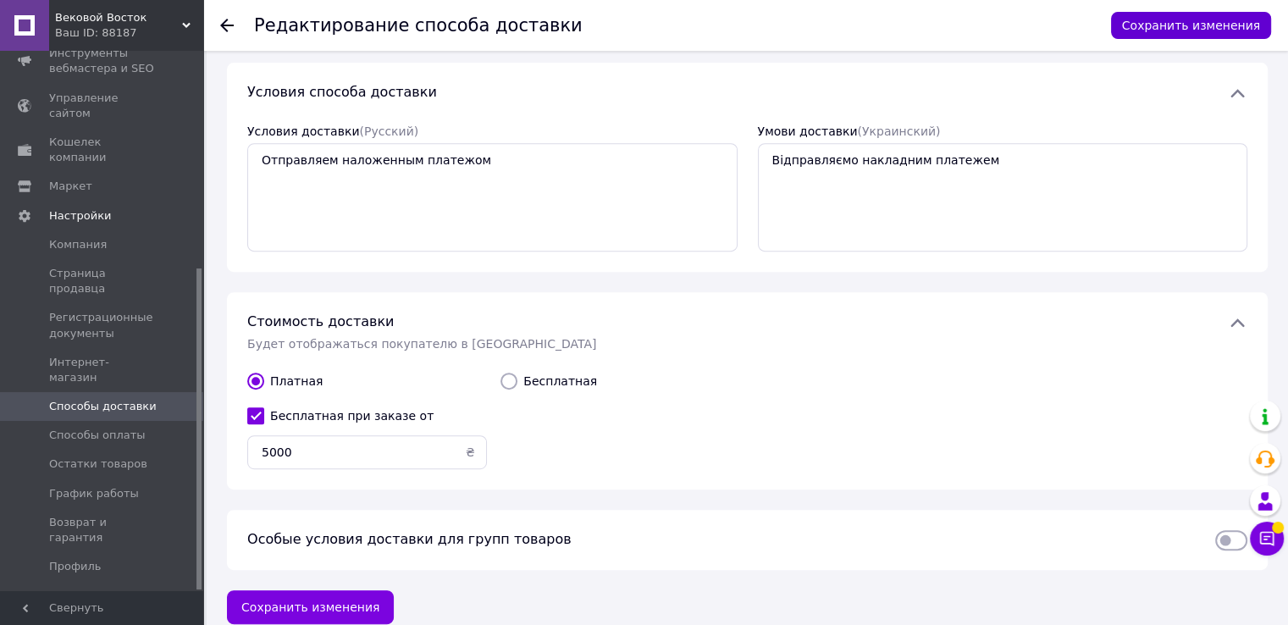
click at [1169, 28] on button "Сохранить изменения" at bounding box center [1191, 25] width 160 height 27
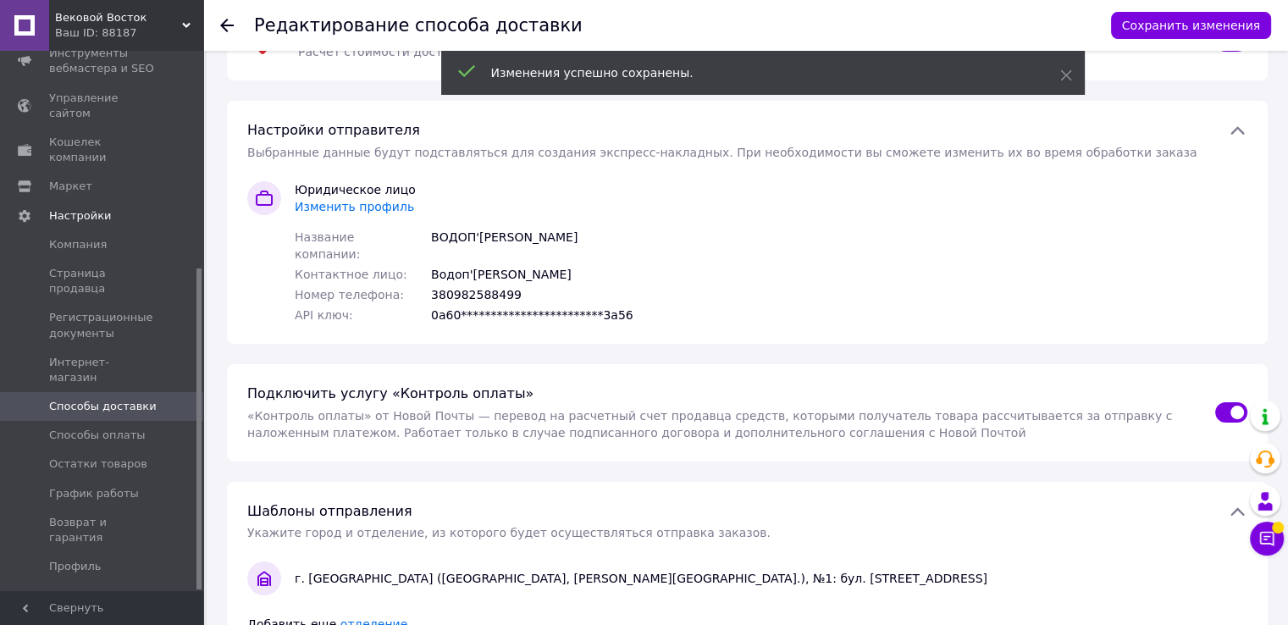
scroll to position [0, 0]
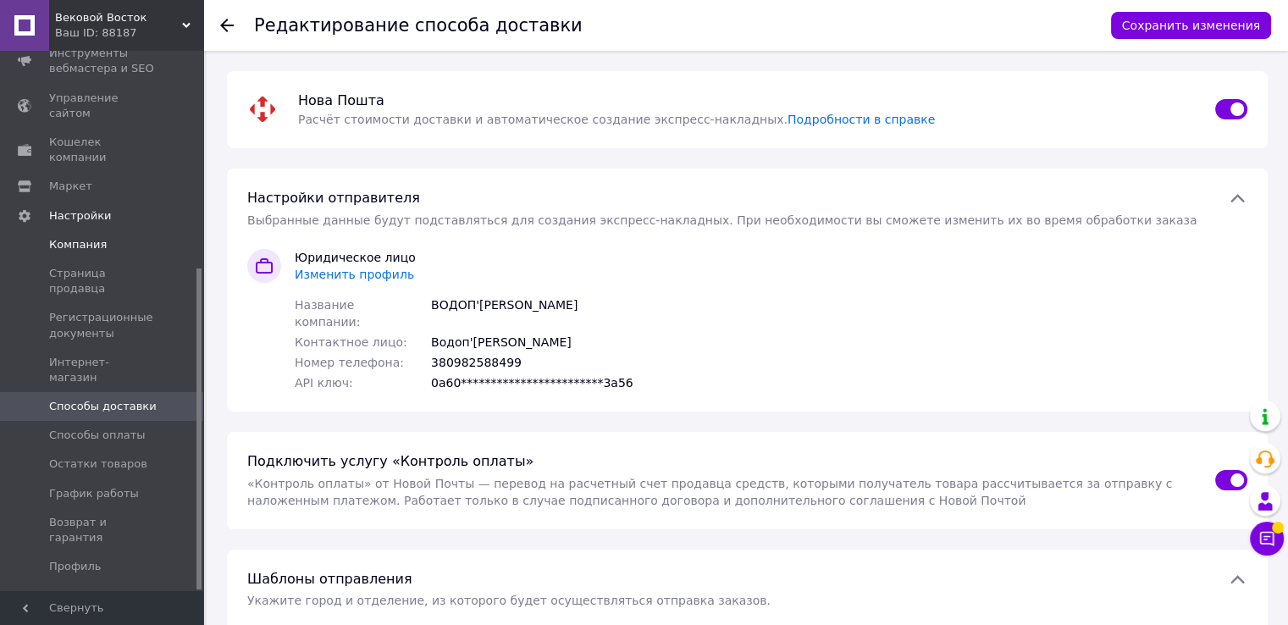
click at [84, 237] on span "Компания" at bounding box center [78, 244] width 58 height 15
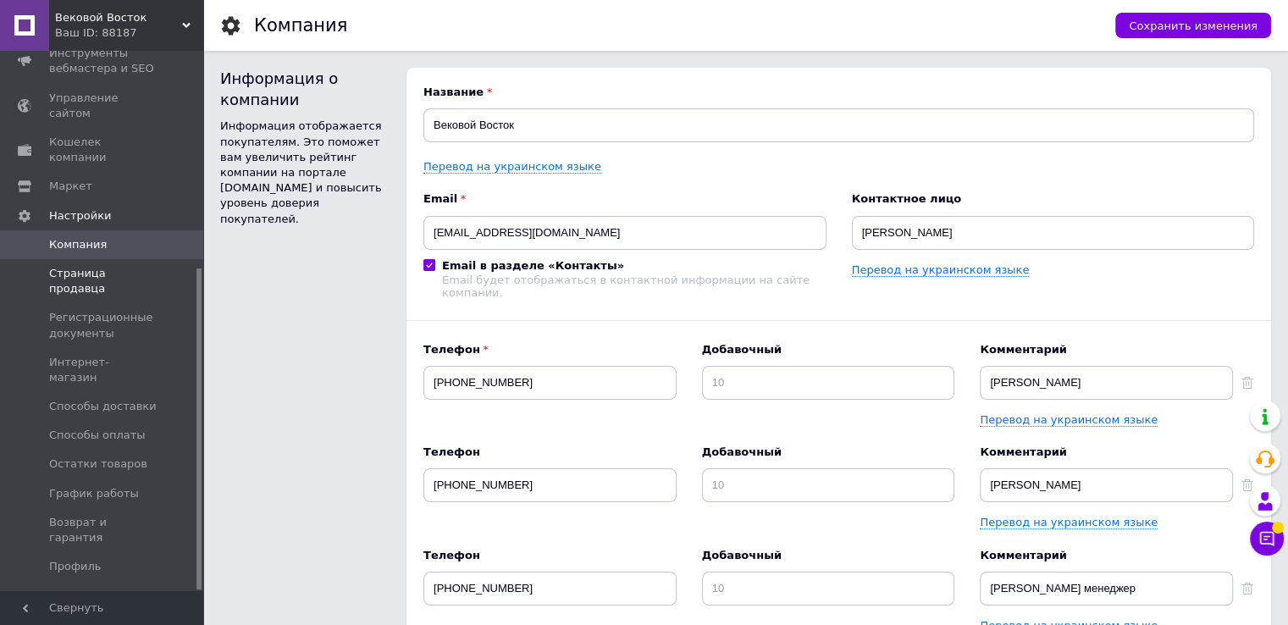
click at [90, 259] on link "Страница продавца" at bounding box center [104, 281] width 208 height 44
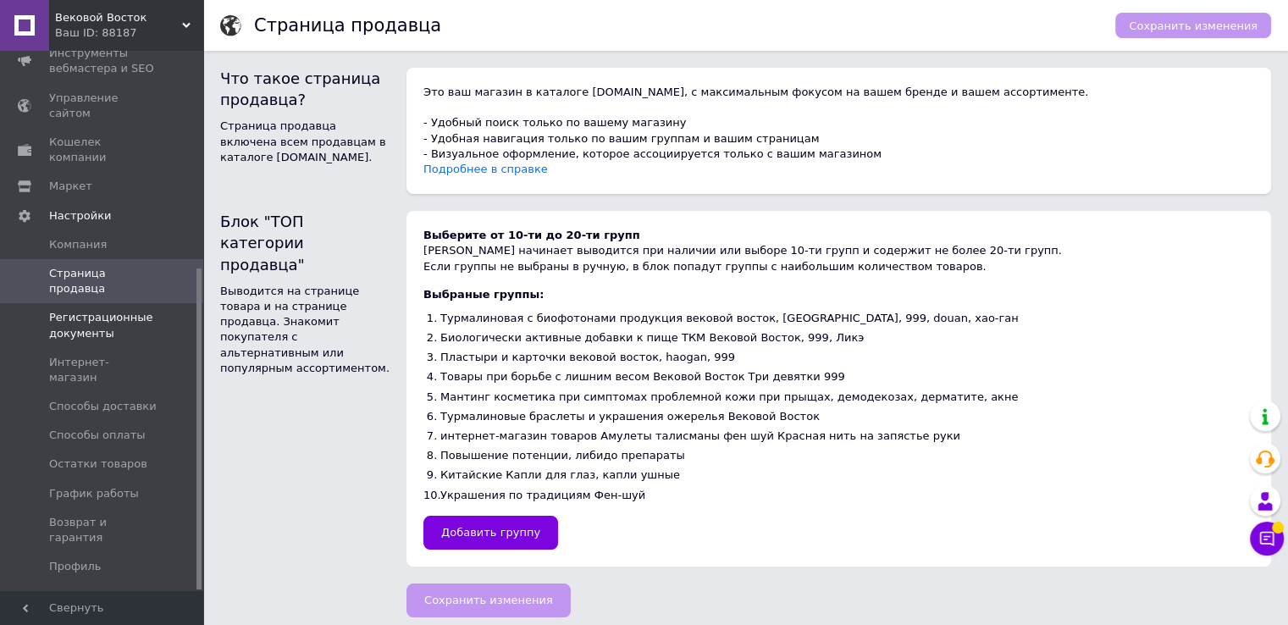
click at [88, 310] on span "Регистрационные документы" at bounding box center [103, 325] width 108 height 30
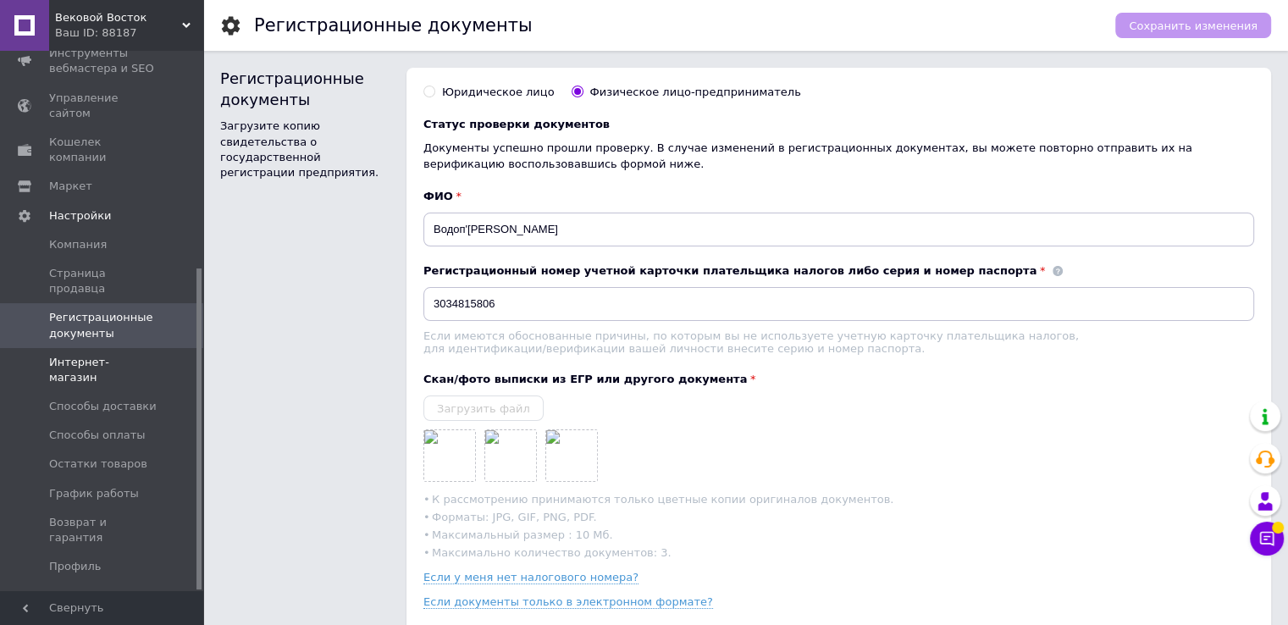
click at [83, 355] on span "Интернет-магазин" at bounding box center [103, 370] width 108 height 30
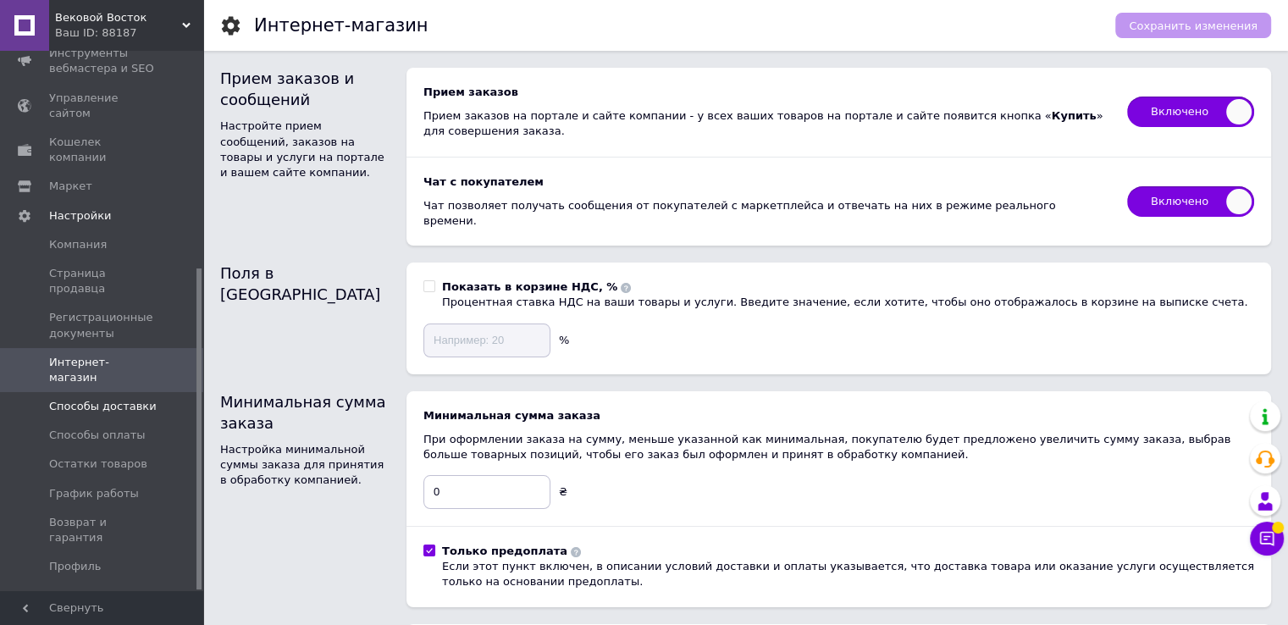
click at [80, 399] on span "Способы доставки" at bounding box center [103, 406] width 108 height 15
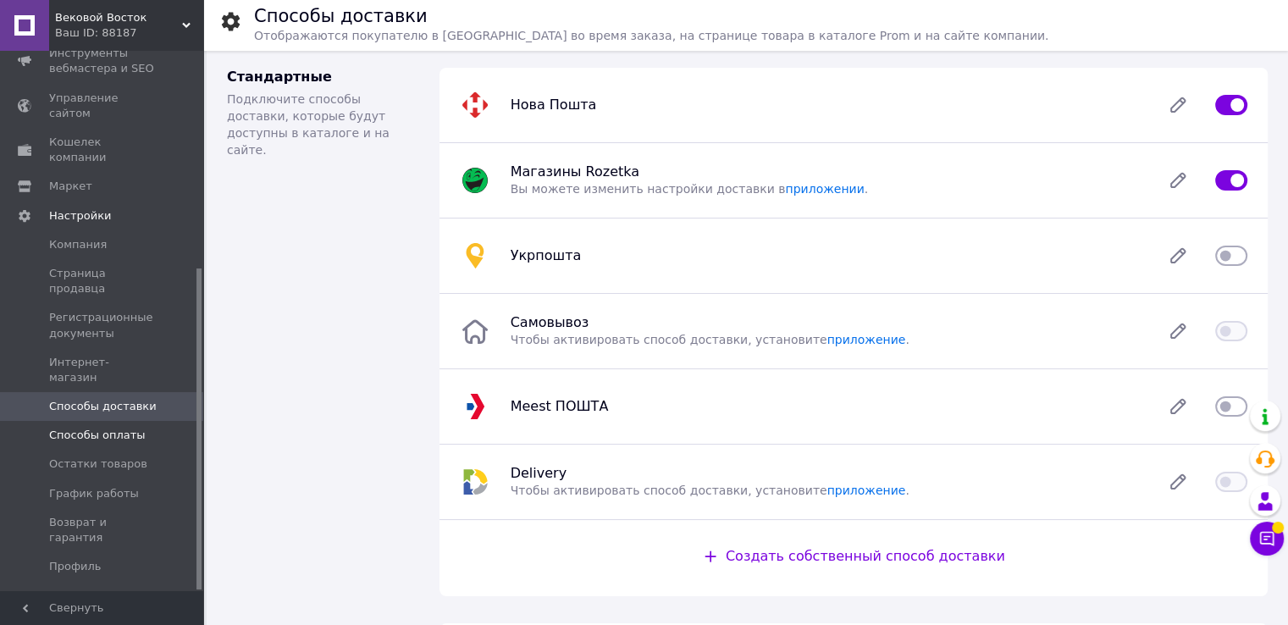
click at [88, 428] on span "Способы оплаты" at bounding box center [97, 435] width 97 height 15
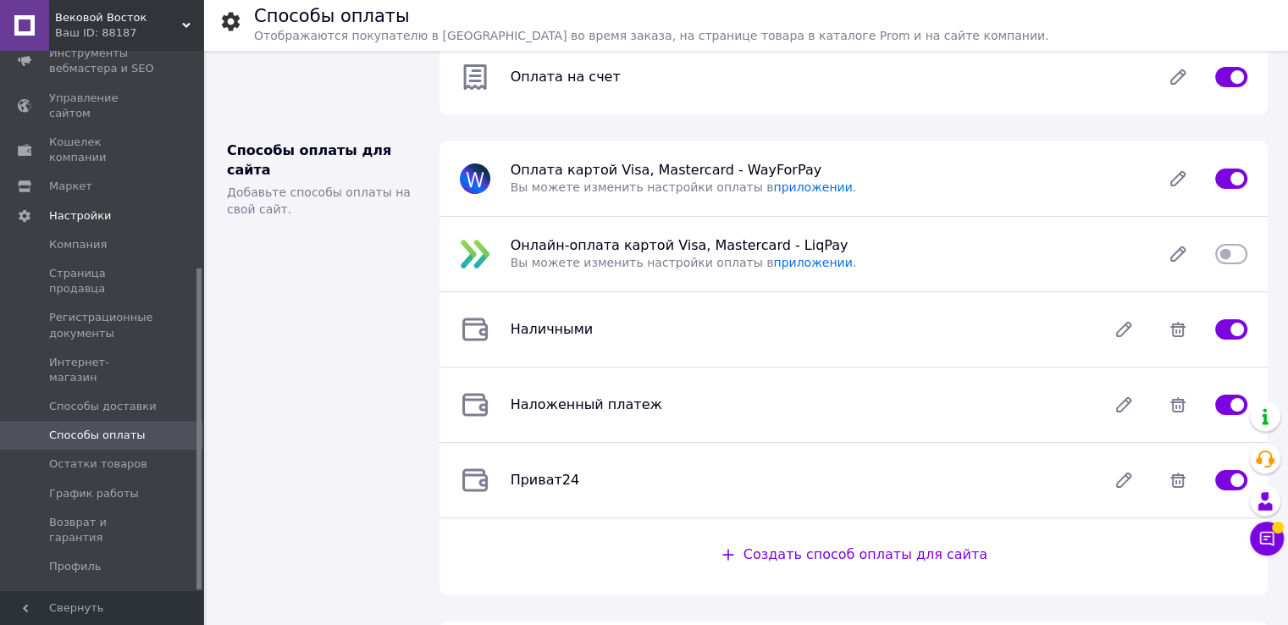
scroll to position [343, 0]
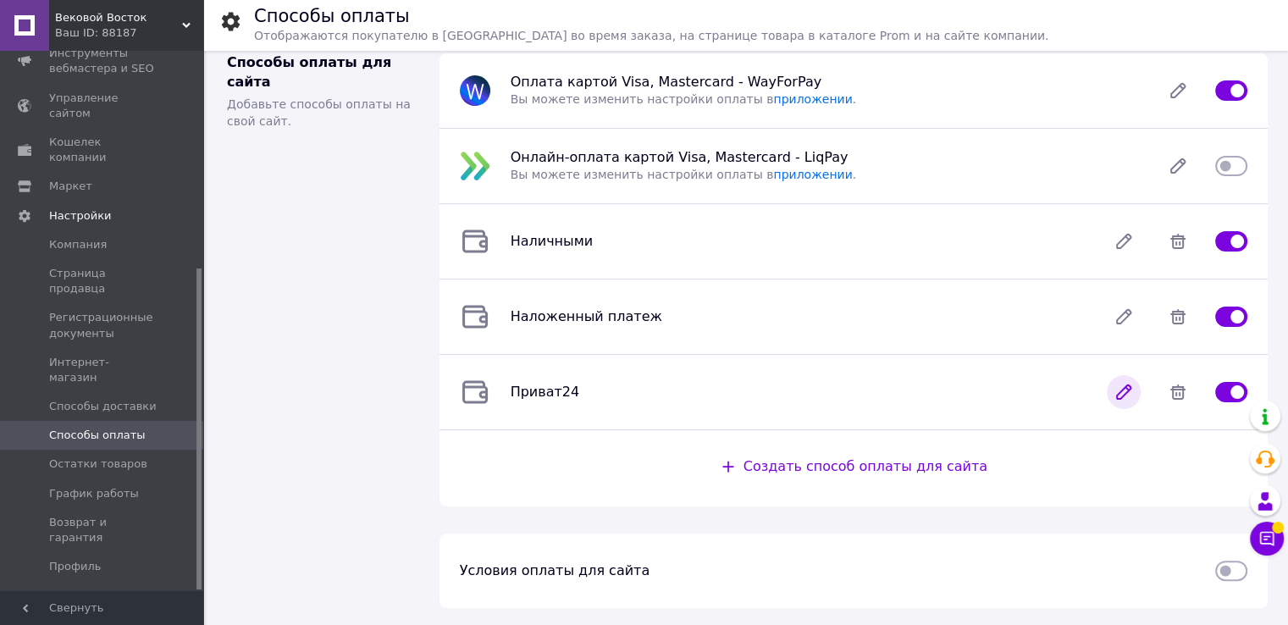
click at [1127, 397] on icon at bounding box center [1124, 392] width 34 height 34
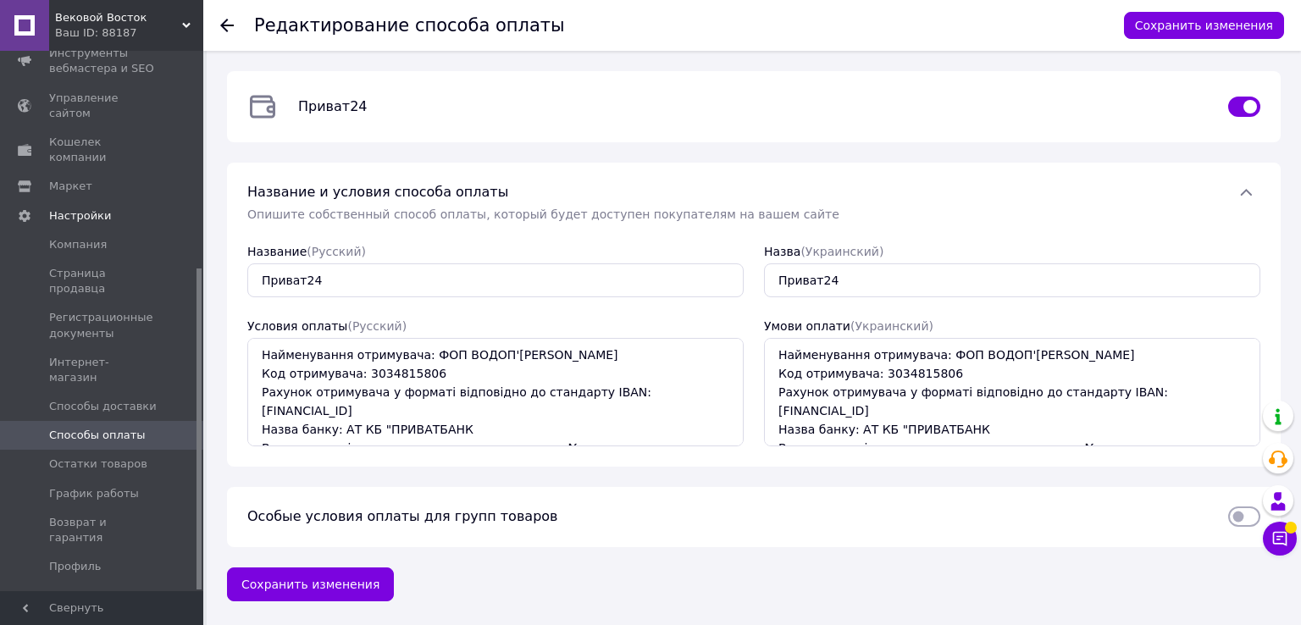
click at [226, 25] on use at bounding box center [227, 26] width 14 height 14
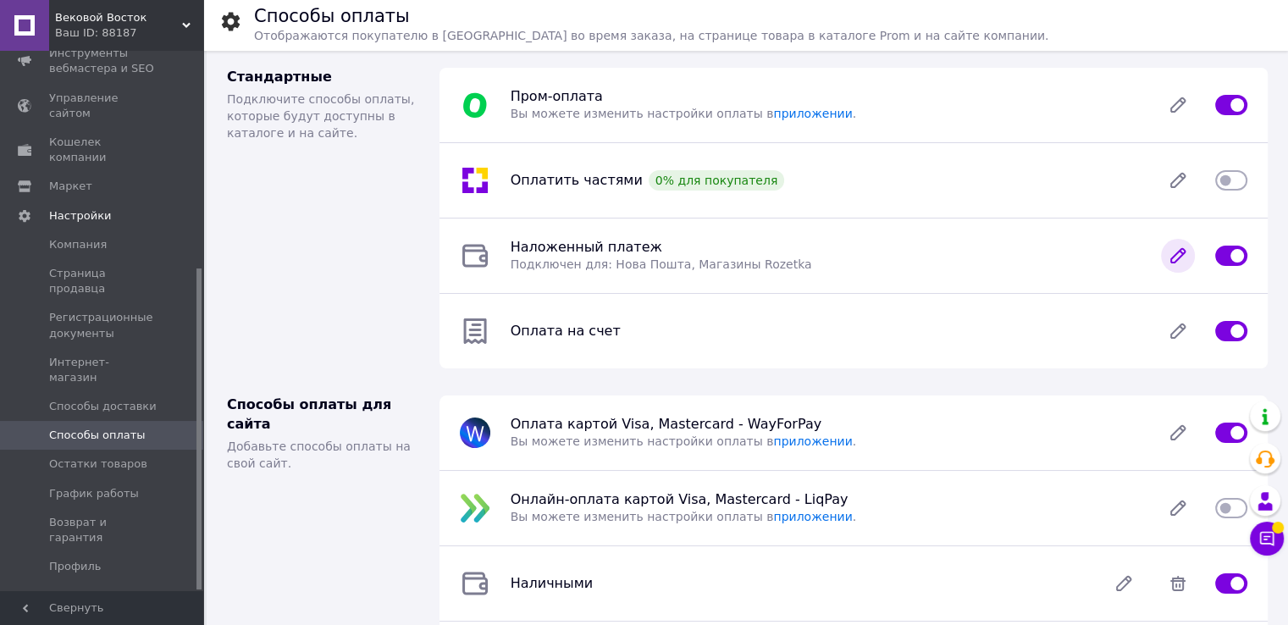
click at [1173, 257] on icon at bounding box center [1178, 256] width 14 height 14
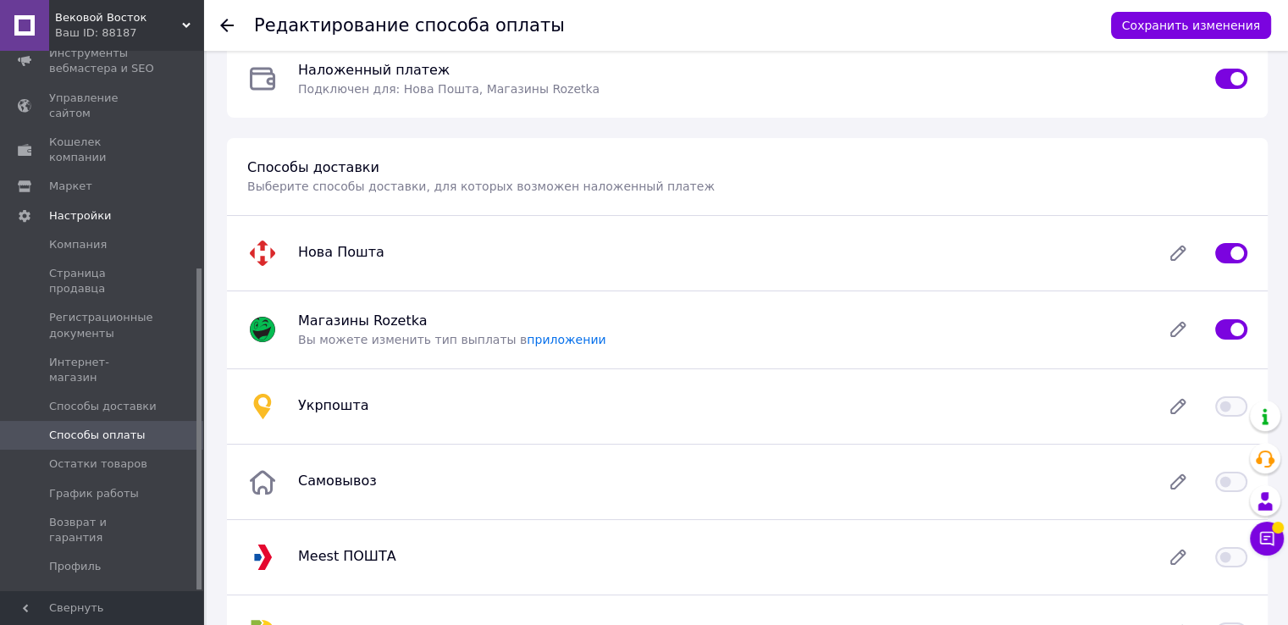
scroll to position [85, 0]
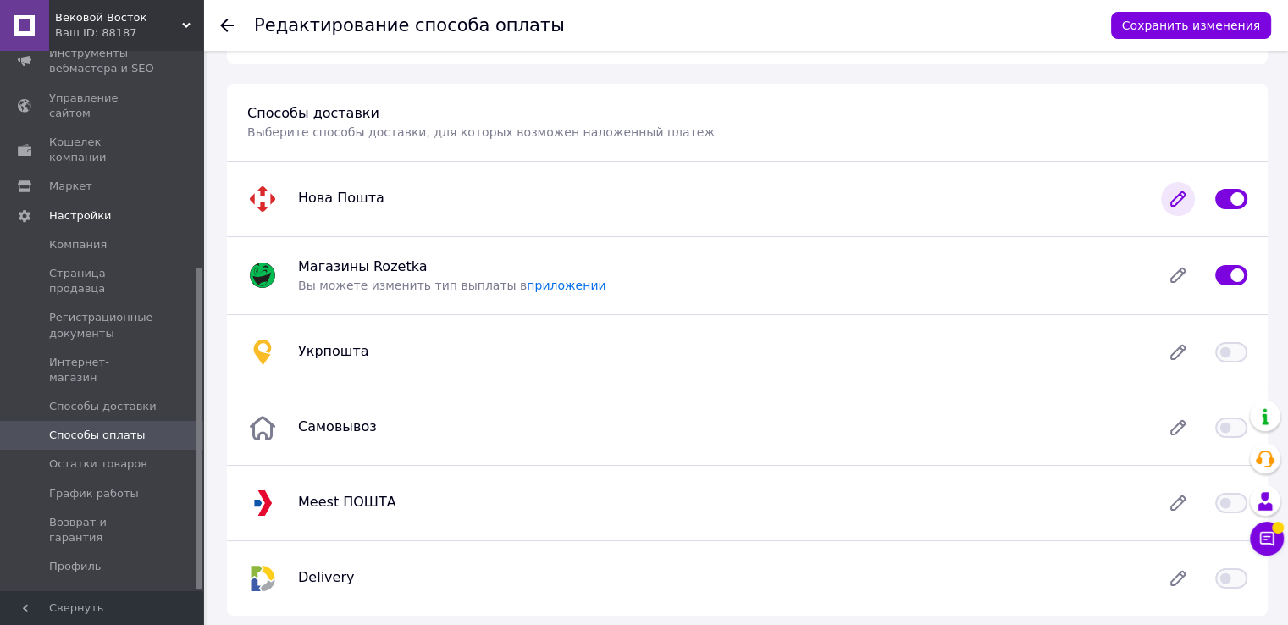
click at [1173, 201] on icon at bounding box center [1178, 199] width 14 height 14
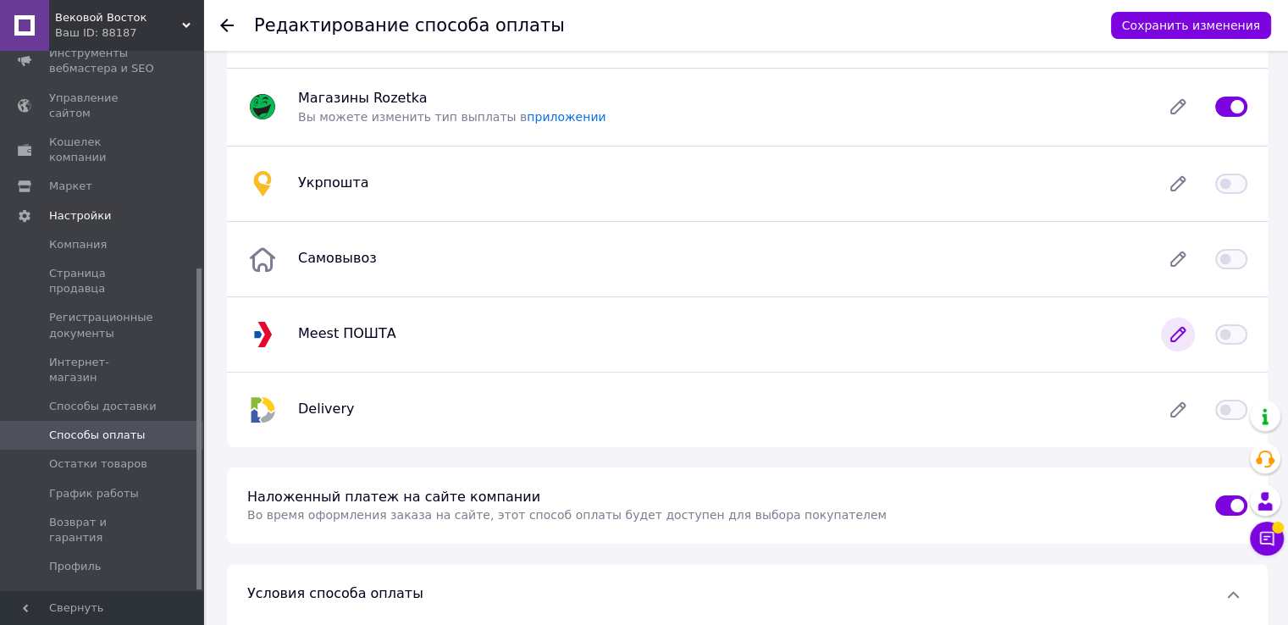
scroll to position [254, 0]
click at [1176, 330] on icon at bounding box center [1178, 333] width 14 height 14
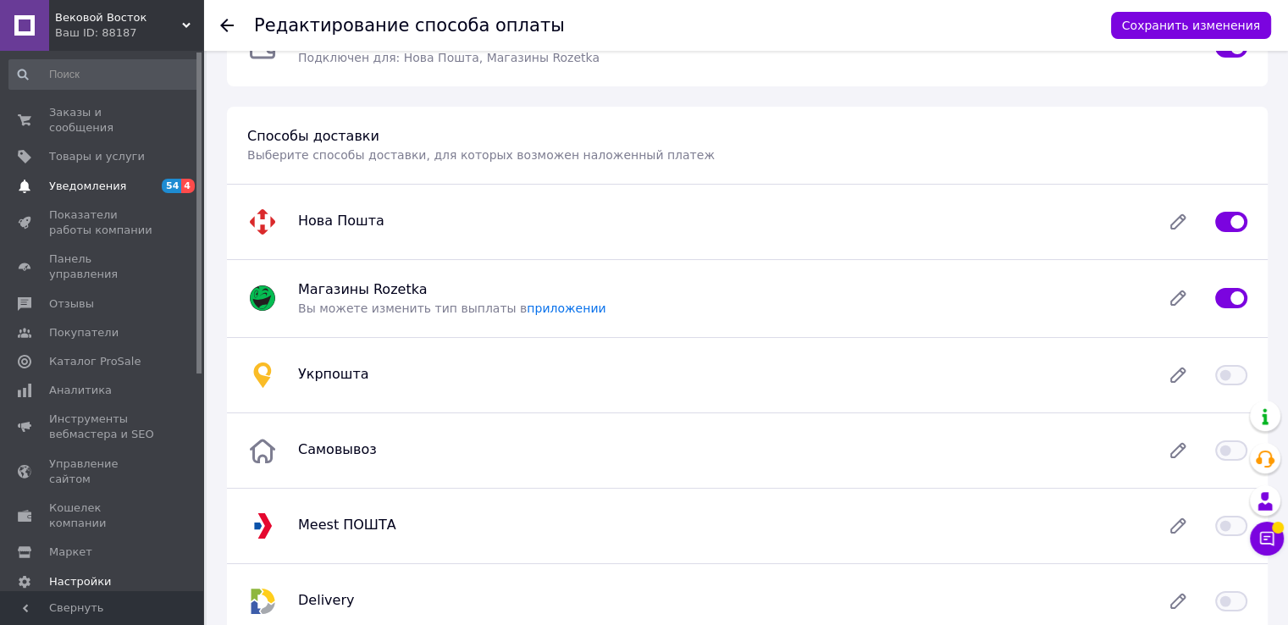
scroll to position [0, 0]
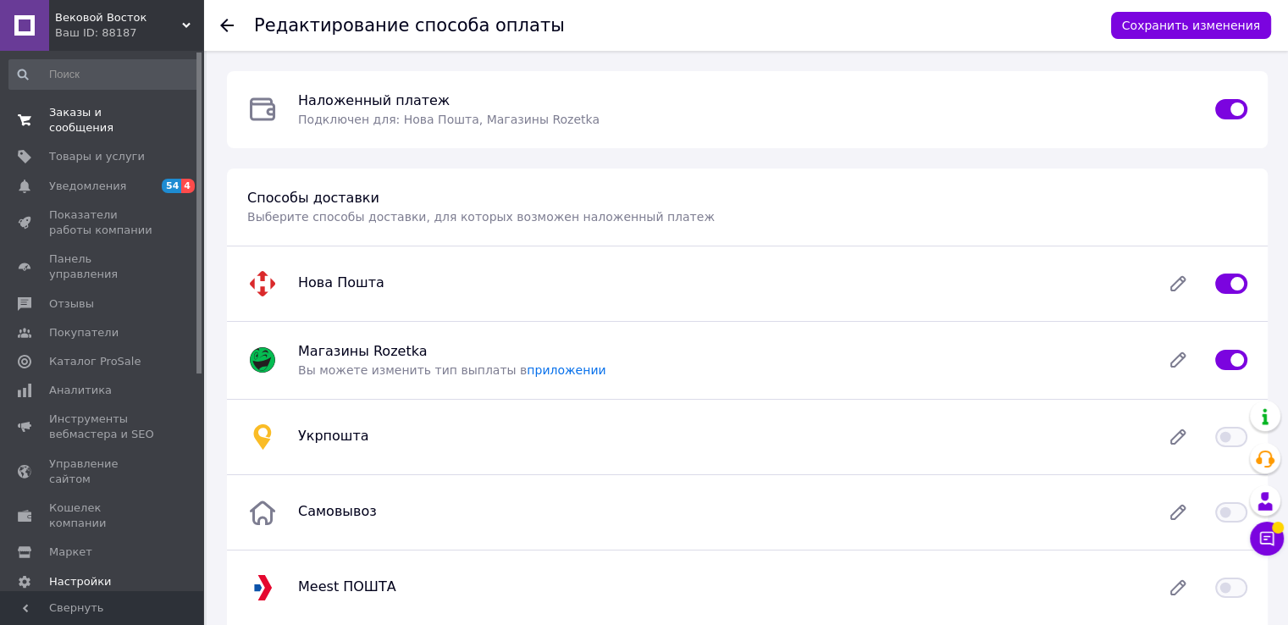
click at [74, 119] on span "Заказы и сообщения" at bounding box center [103, 120] width 108 height 30
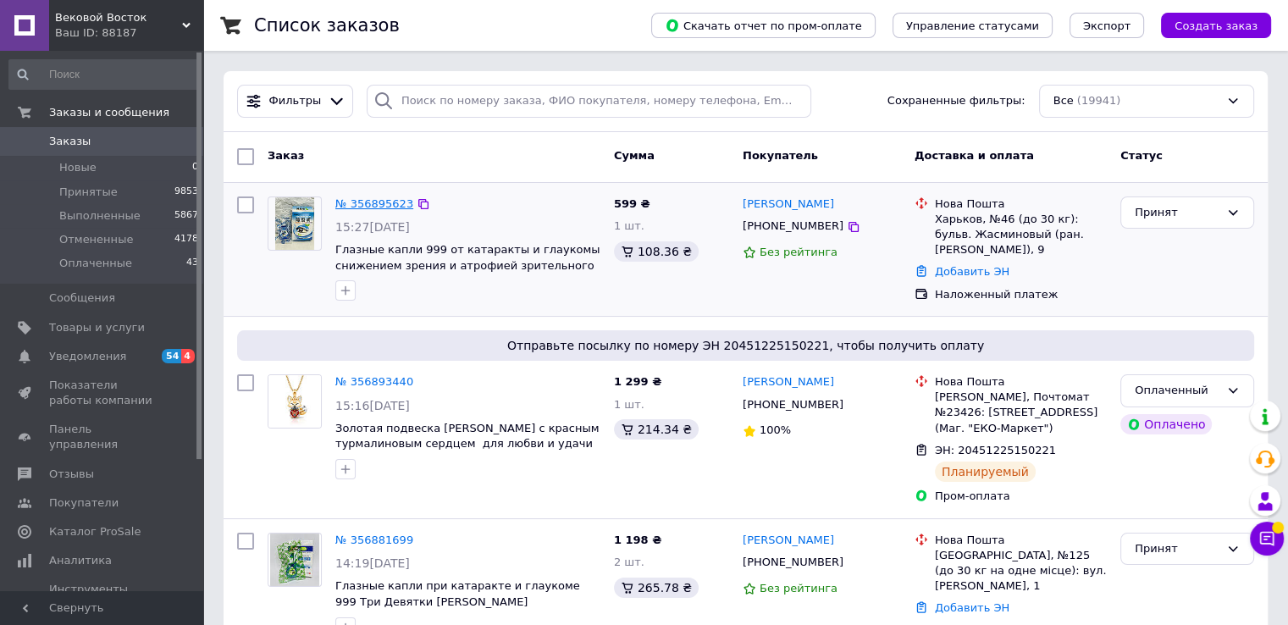
click at [367, 204] on link "№ 356895623" at bounding box center [374, 203] width 78 height 13
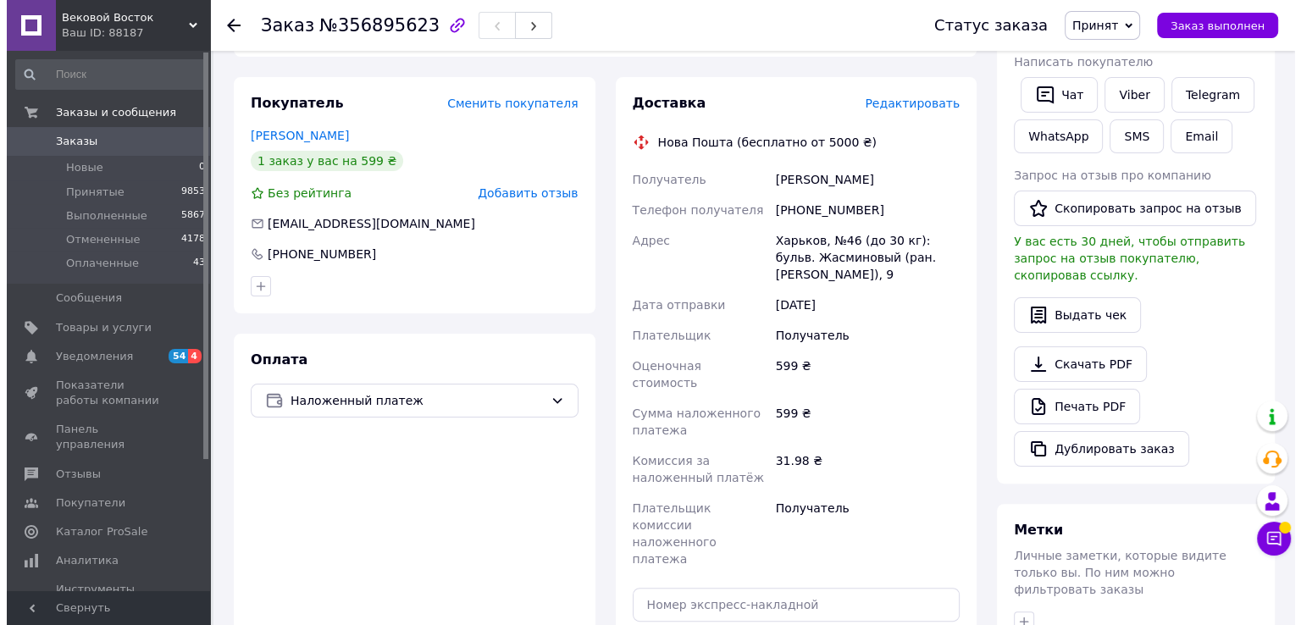
scroll to position [339, 0]
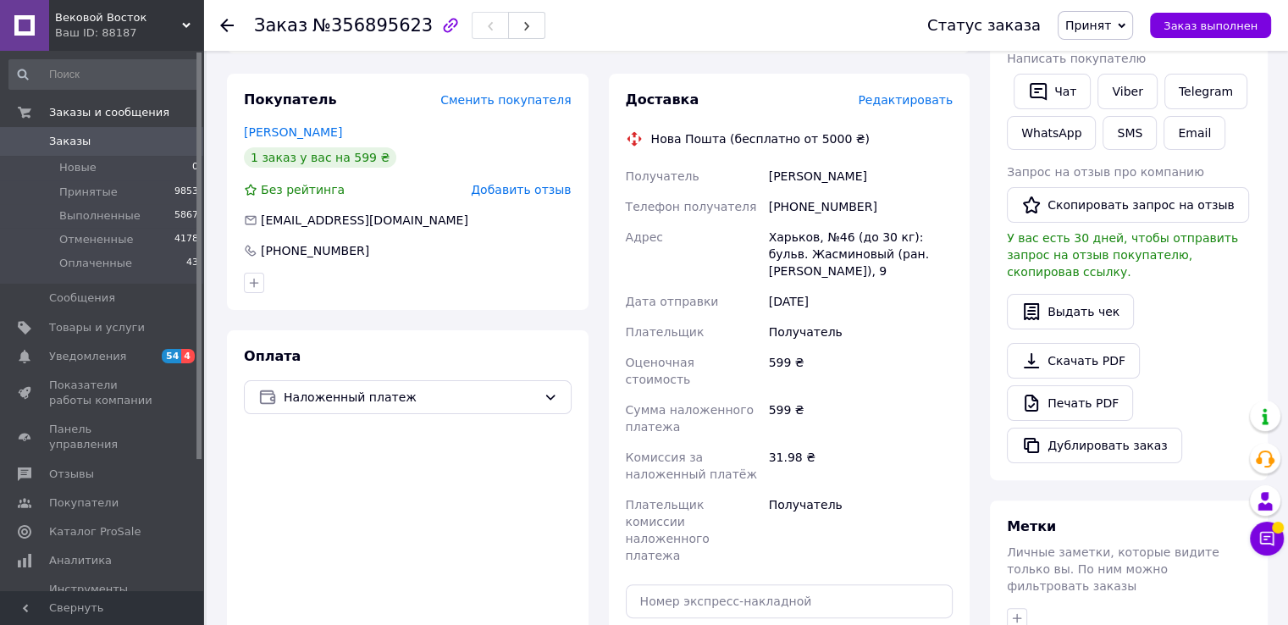
click at [888, 93] on span "Редактировать" at bounding box center [905, 100] width 95 height 14
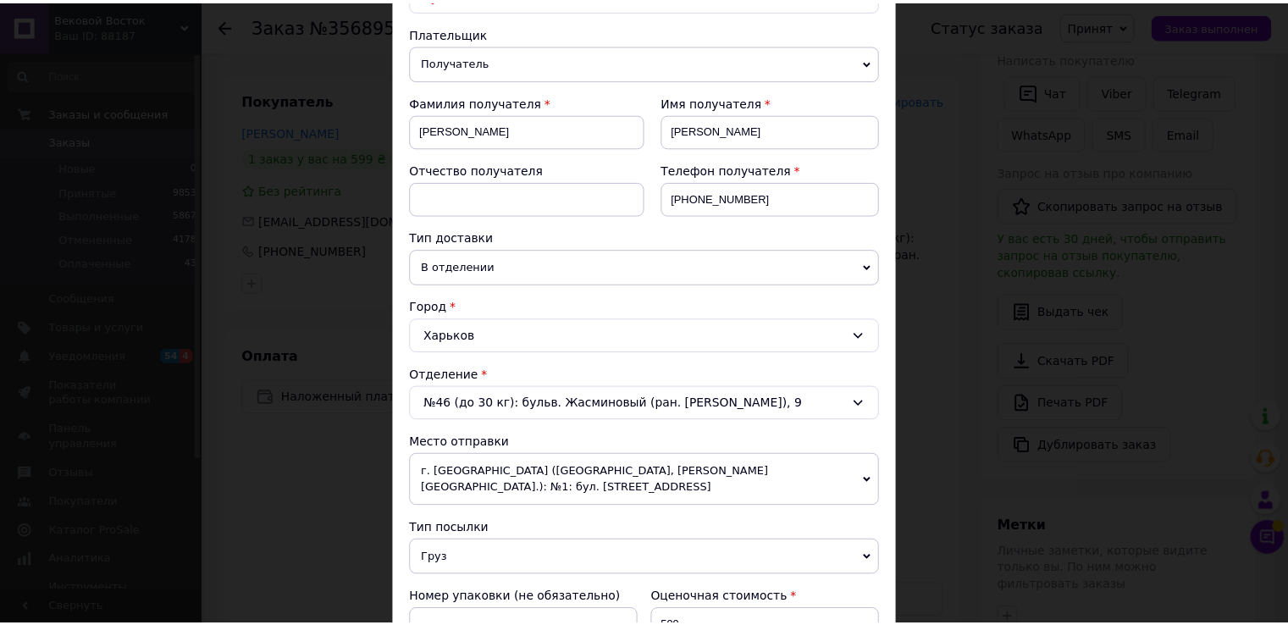
scroll to position [0, 0]
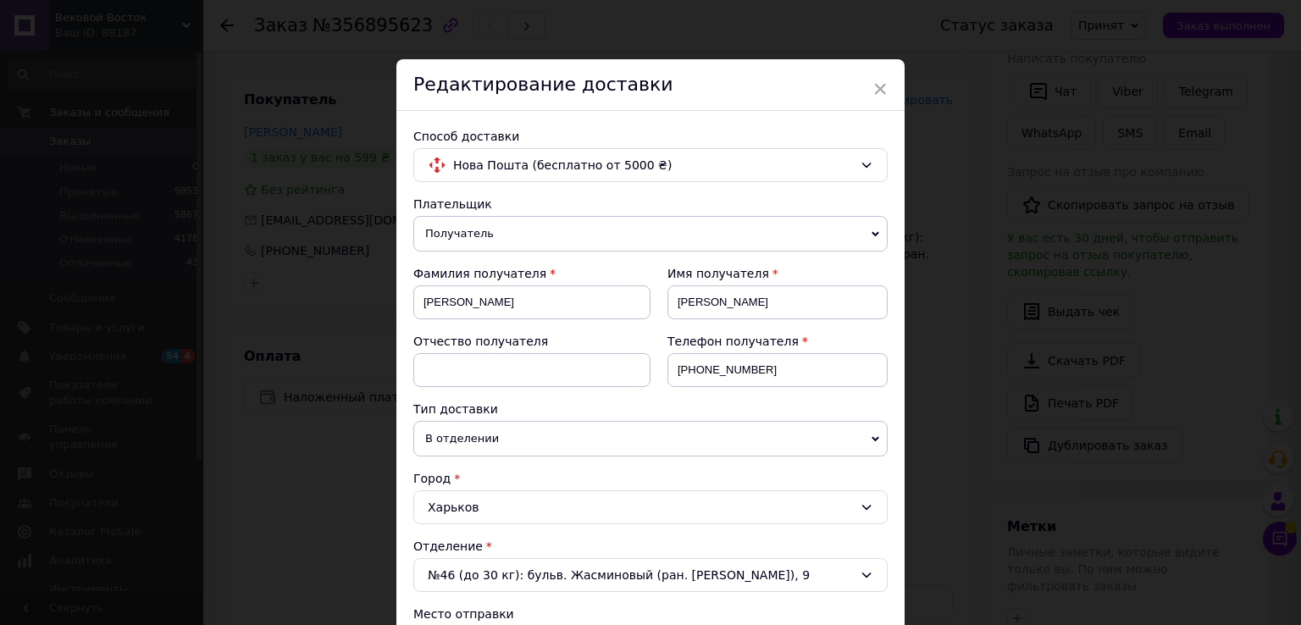
click at [869, 89] on div "Редактирование доставки" at bounding box center [650, 85] width 508 height 52
click at [877, 91] on span "×" at bounding box center [879, 89] width 15 height 29
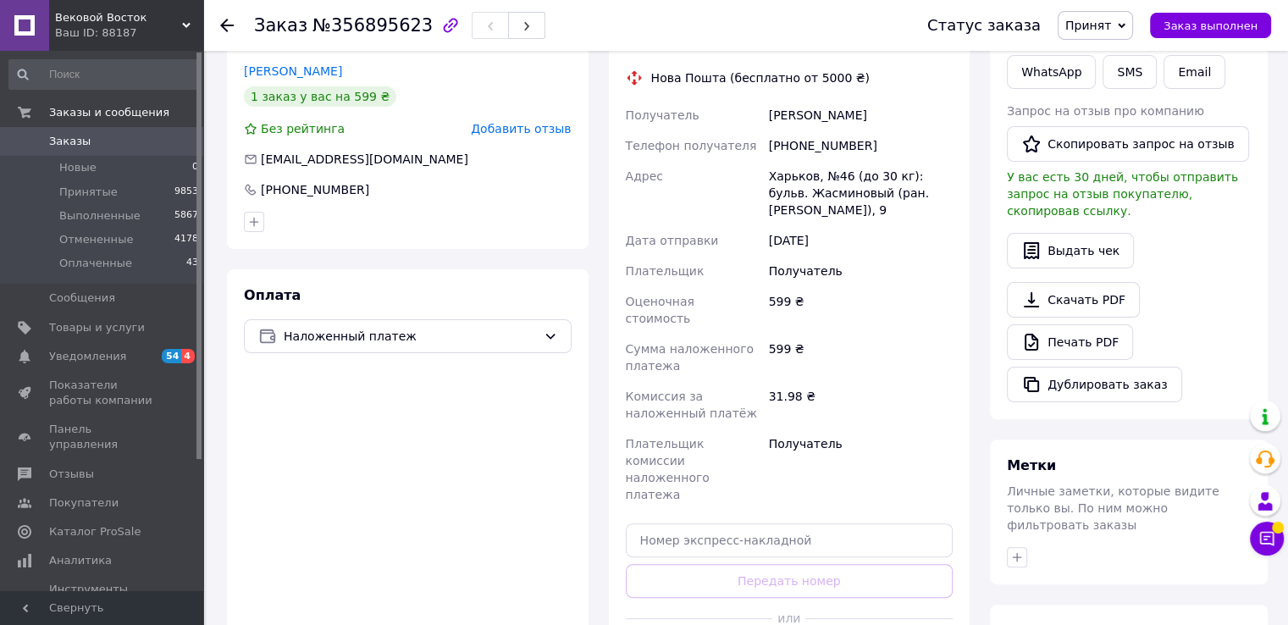
scroll to position [508, 0]
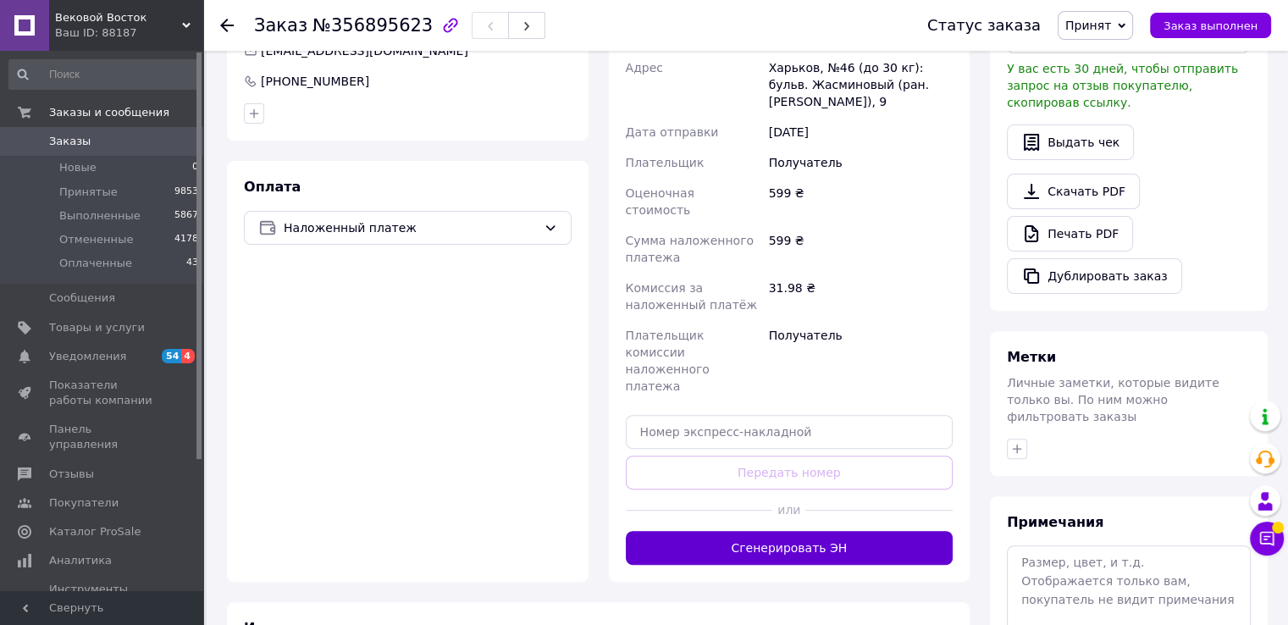
click at [794, 531] on button "Сгенерировать ЭН" at bounding box center [790, 548] width 328 height 34
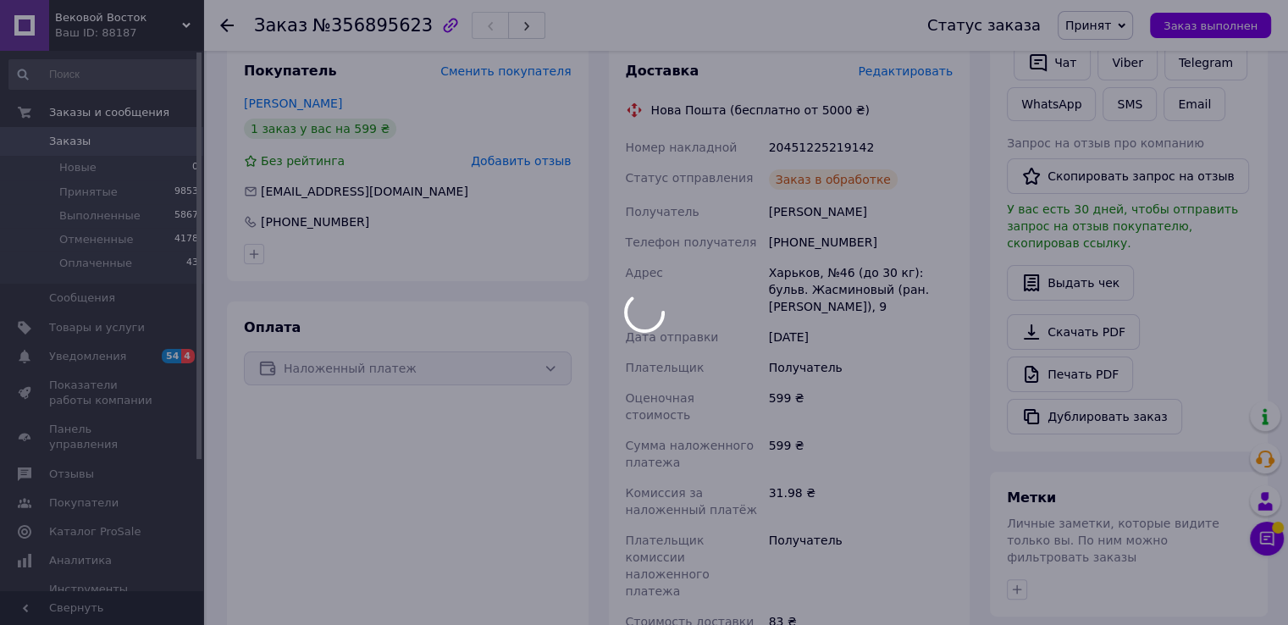
scroll to position [339, 0]
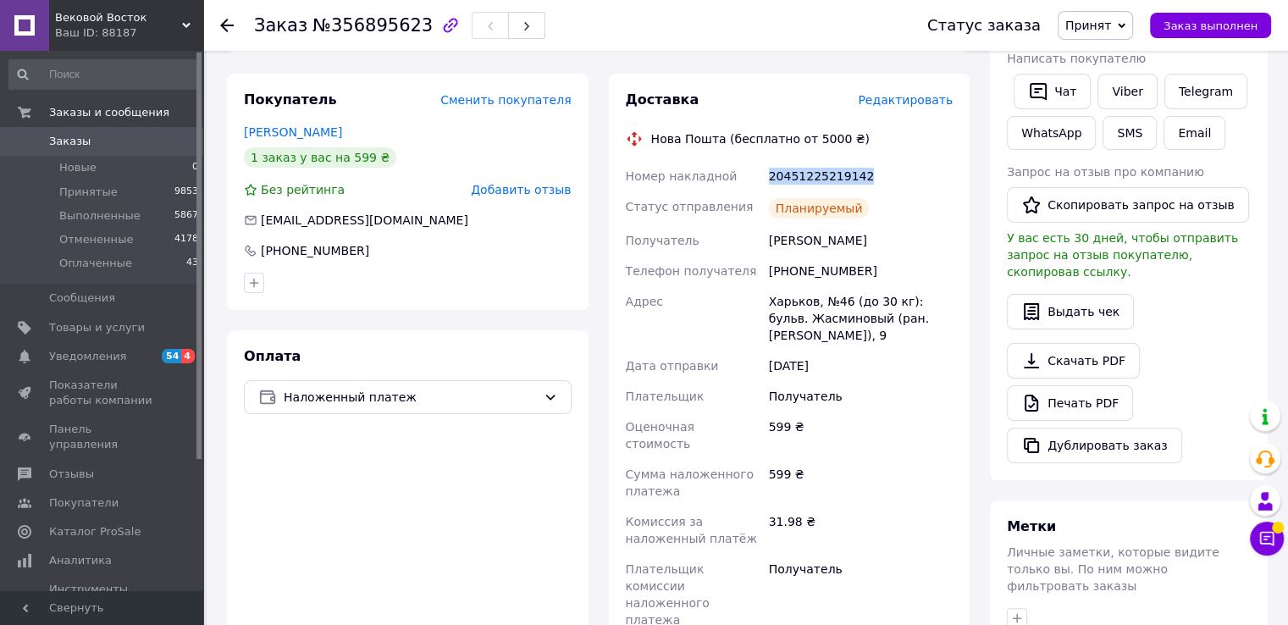
drag, startPoint x: 857, startPoint y: 159, endPoint x: 769, endPoint y: 156, distance: 88.1
click at [769, 161] on div "20451225219142" at bounding box center [861, 176] width 191 height 30
copy div "20451225219142"
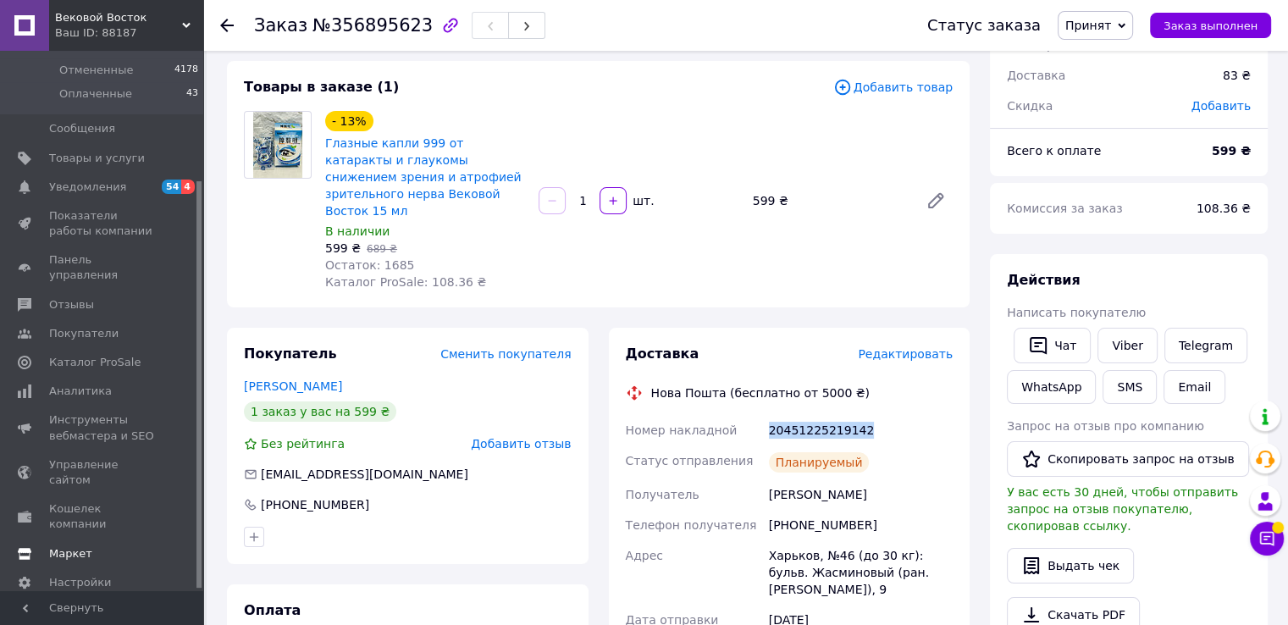
scroll to position [173, 0]
click at [61, 572] on span "Настройки" at bounding box center [80, 579] width 62 height 15
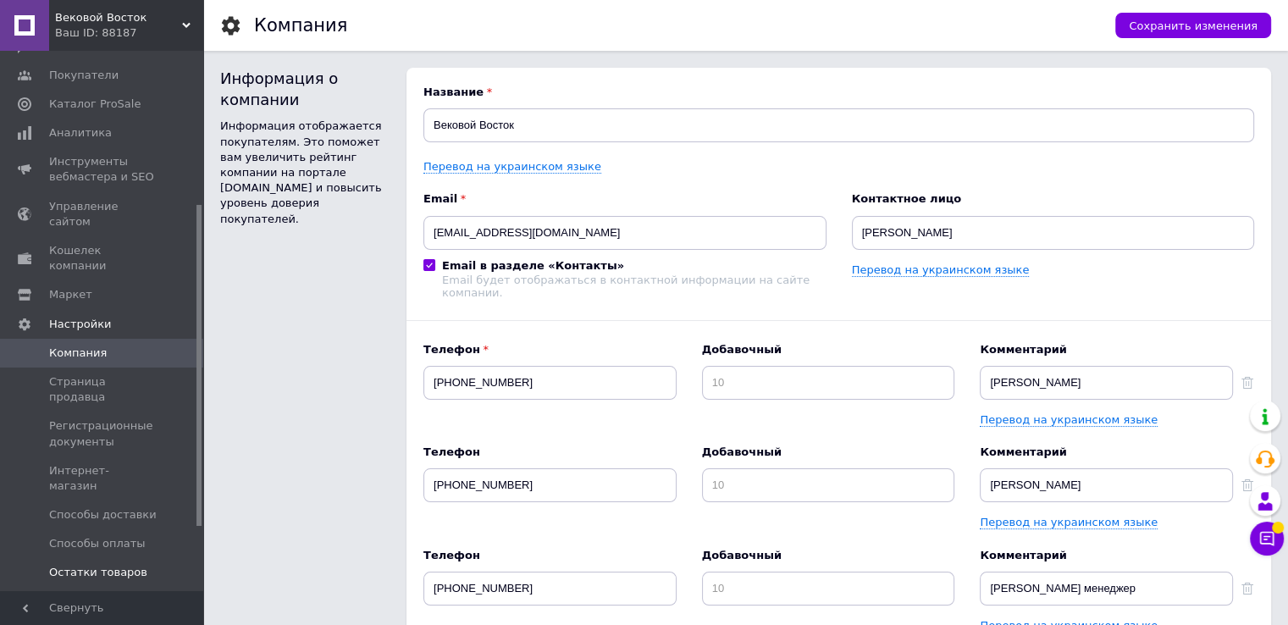
scroll to position [342, 0]
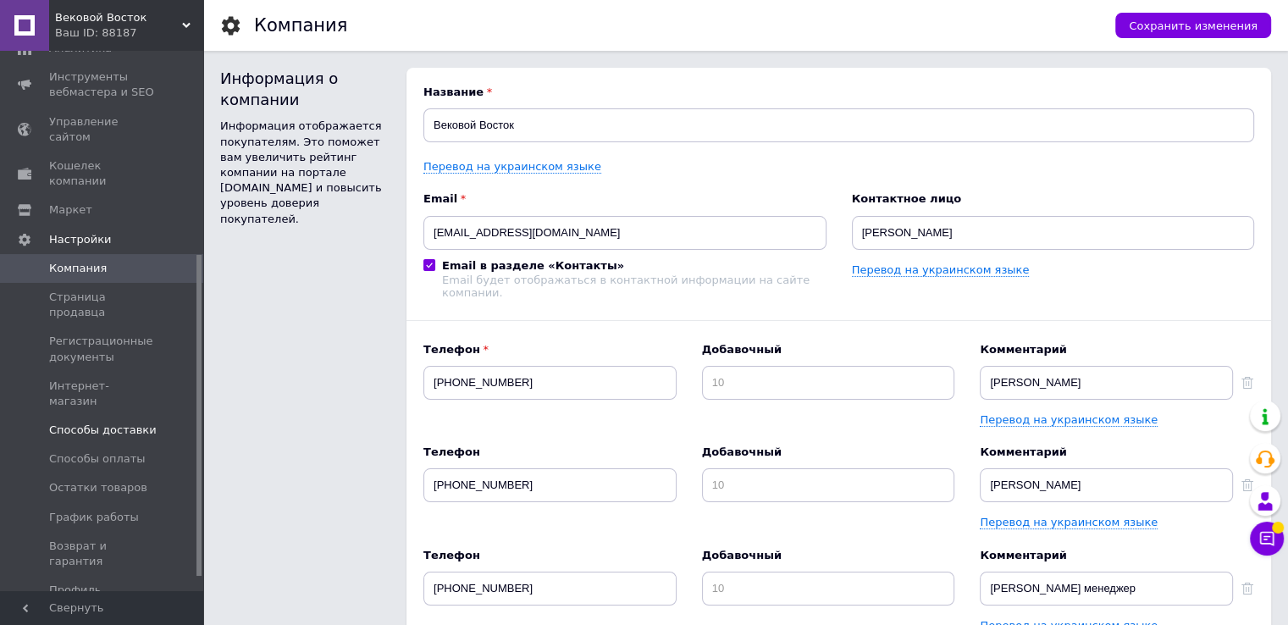
click at [91, 423] on span "Способы доставки" at bounding box center [103, 430] width 108 height 15
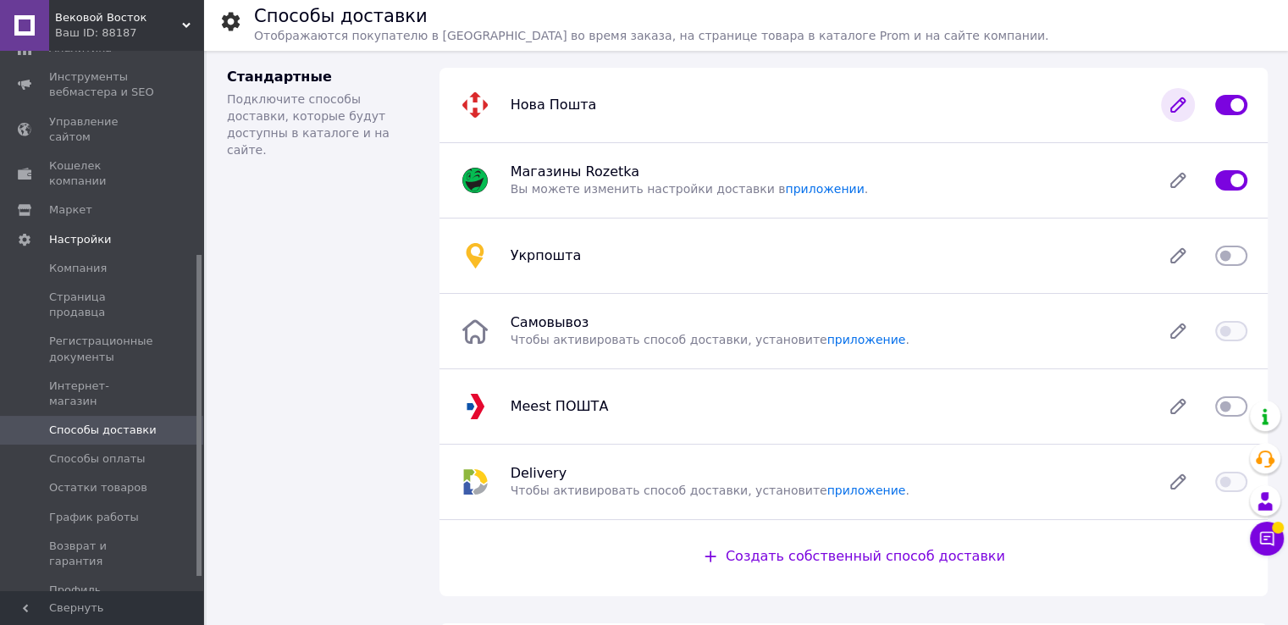
click at [1184, 111] on icon at bounding box center [1178, 105] width 34 height 34
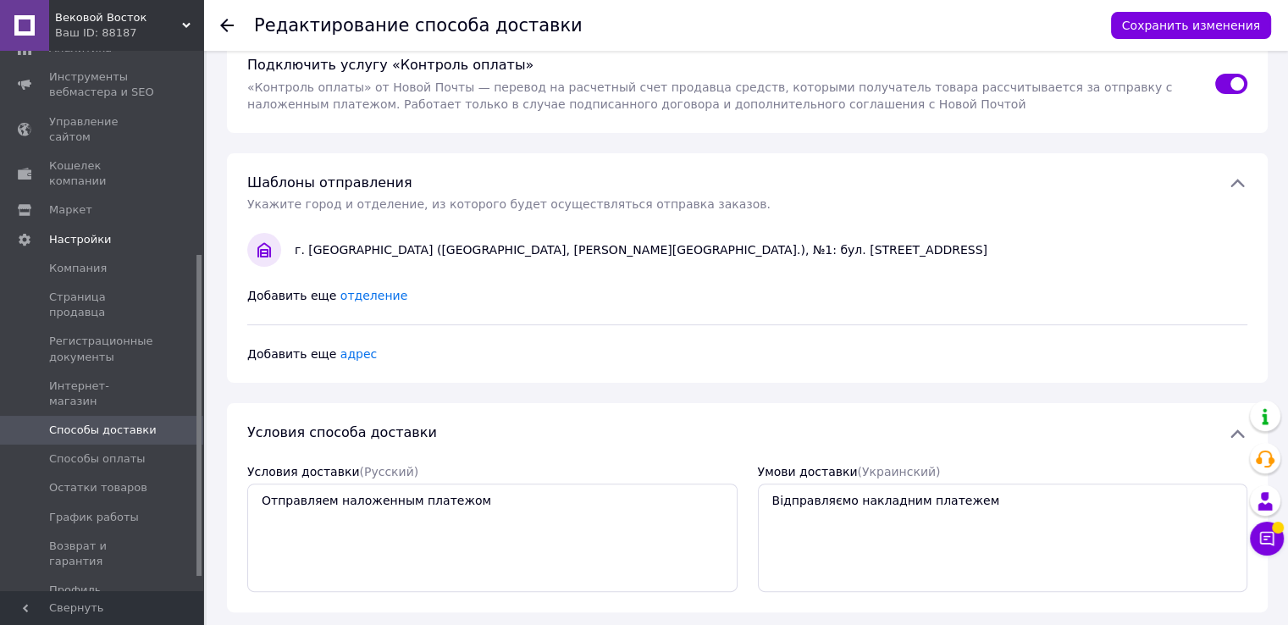
scroll to position [423, 0]
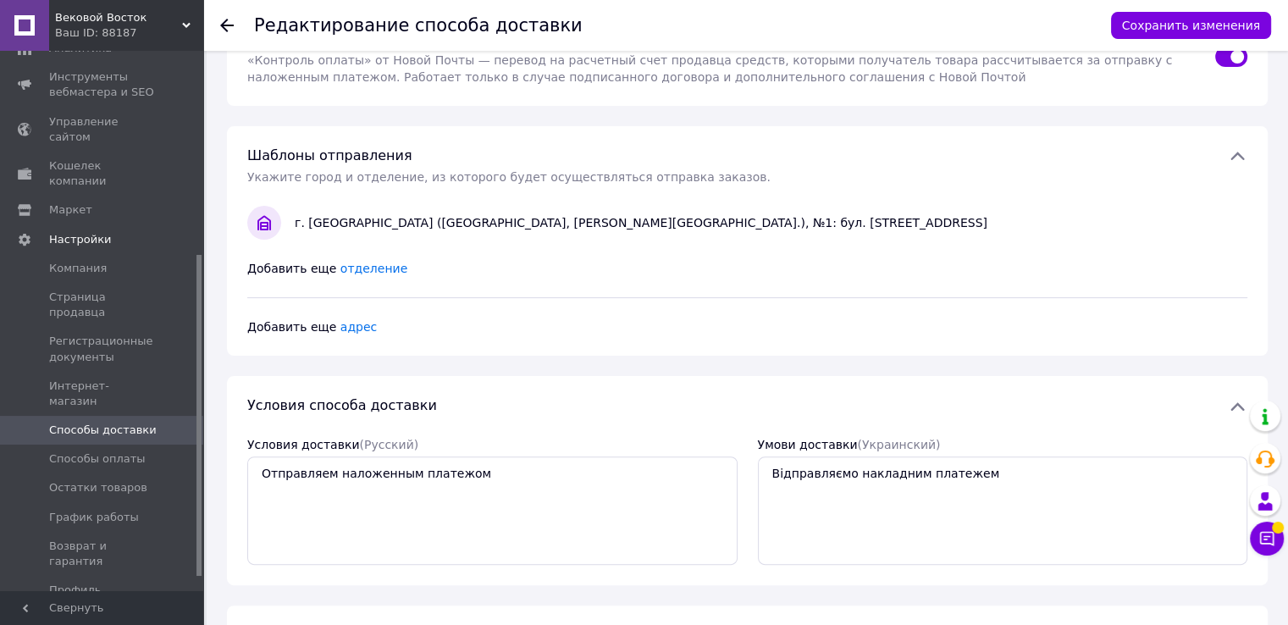
click at [359, 214] on div "г. Каменское (Днепропетровская обл., Каменский р-н.), №1: бул. Независимости, 2а" at bounding box center [771, 222] width 966 height 17
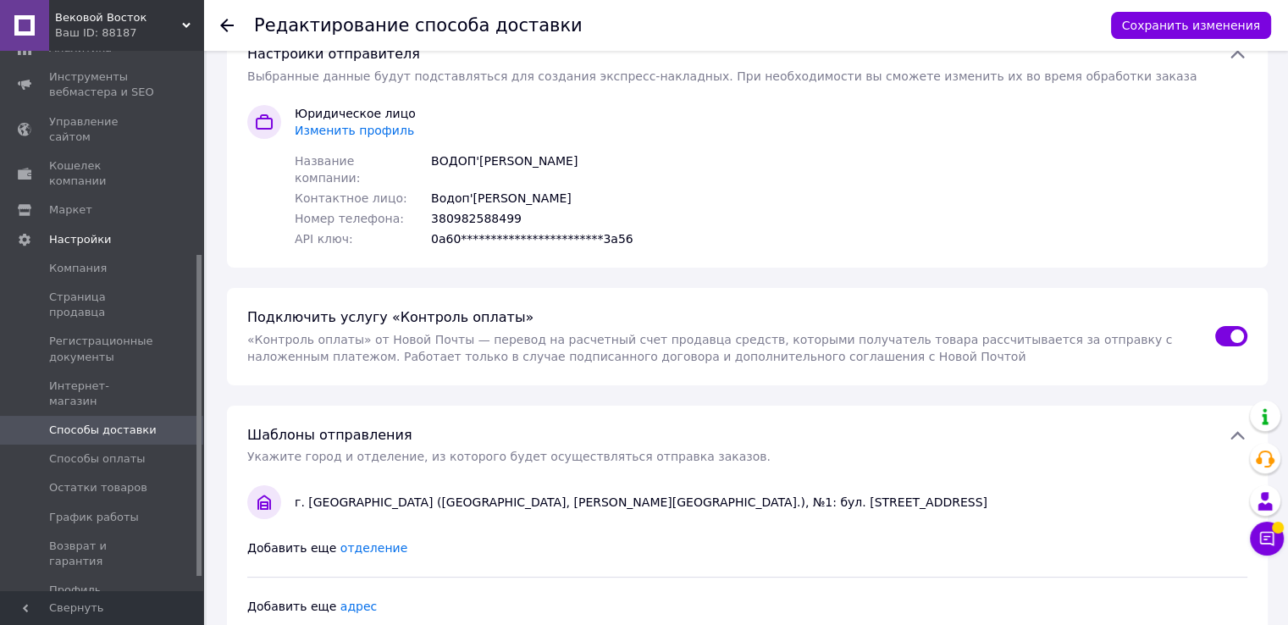
scroll to position [0, 0]
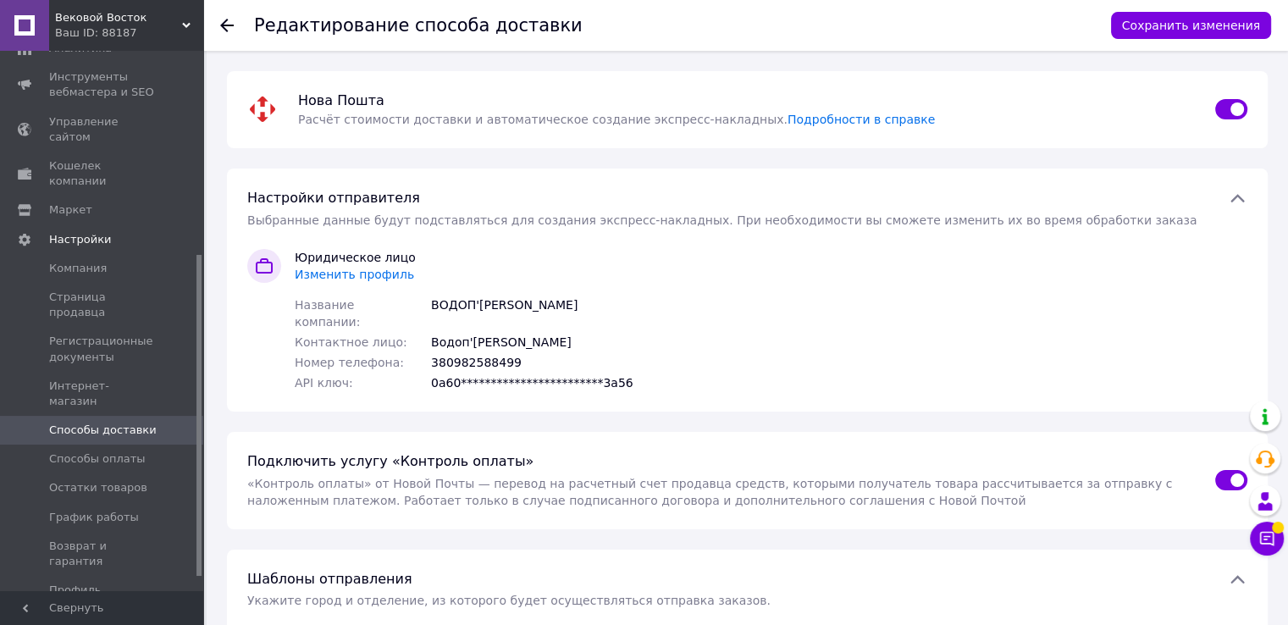
click at [333, 272] on span "Изменить профиль" at bounding box center [354, 275] width 119 height 14
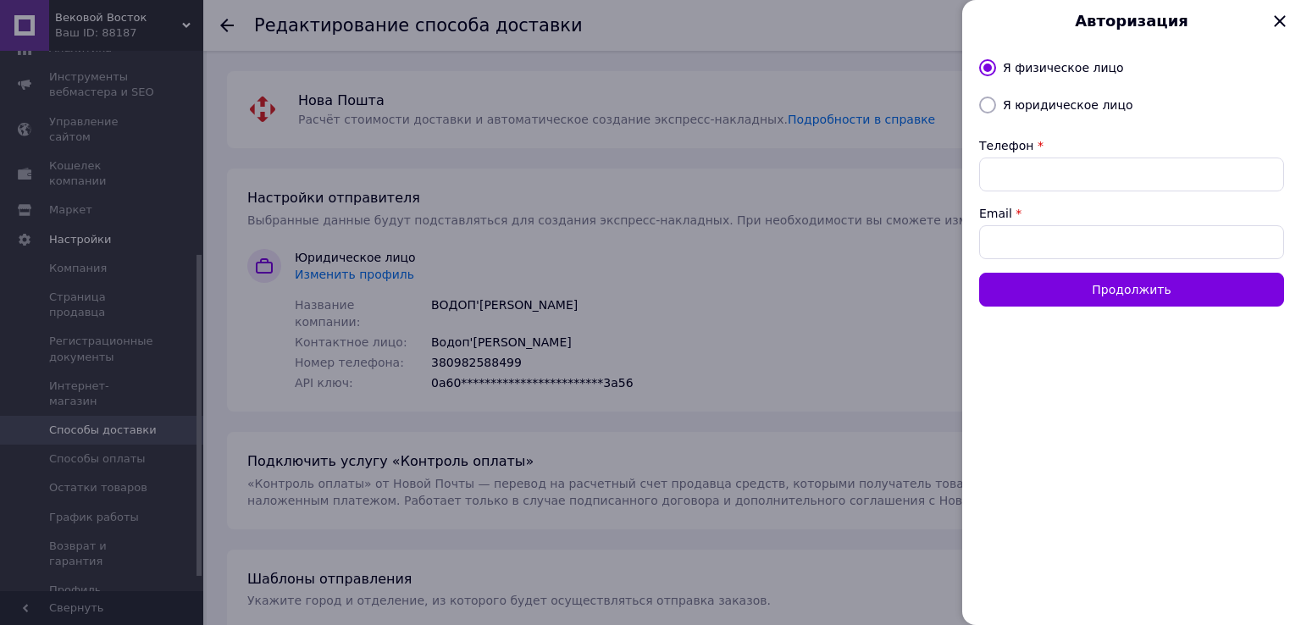
click at [1279, 23] on icon at bounding box center [1279, 21] width 29 height 29
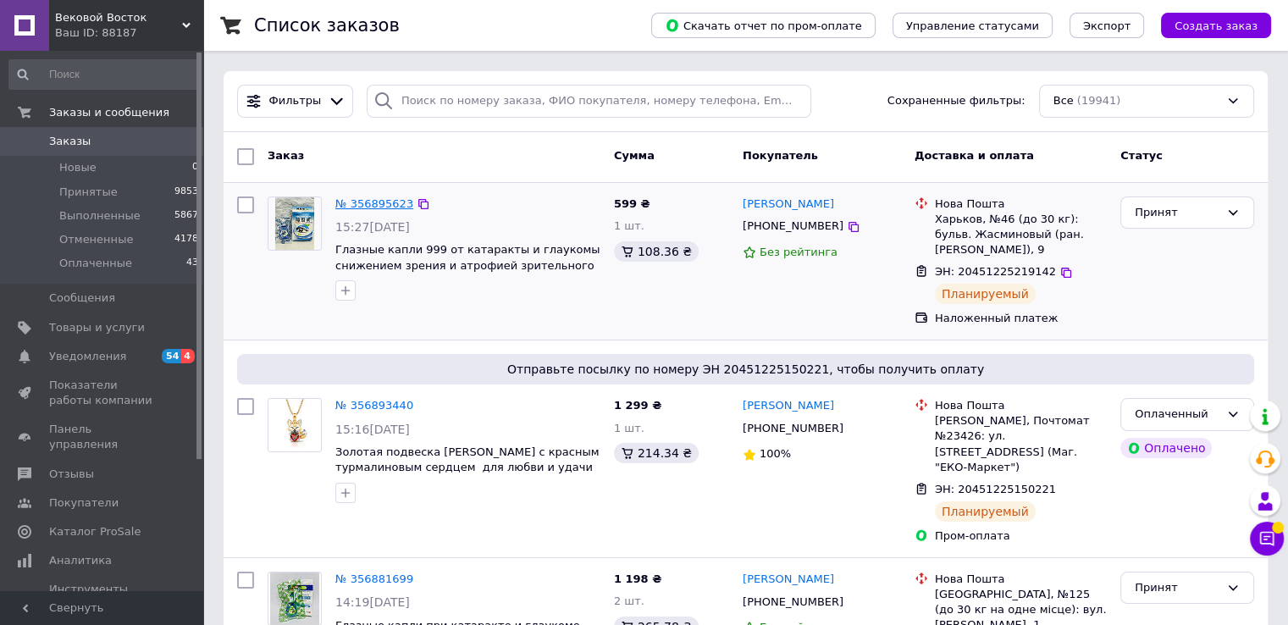
click at [357, 201] on link "№ 356895623" at bounding box center [374, 203] width 78 height 13
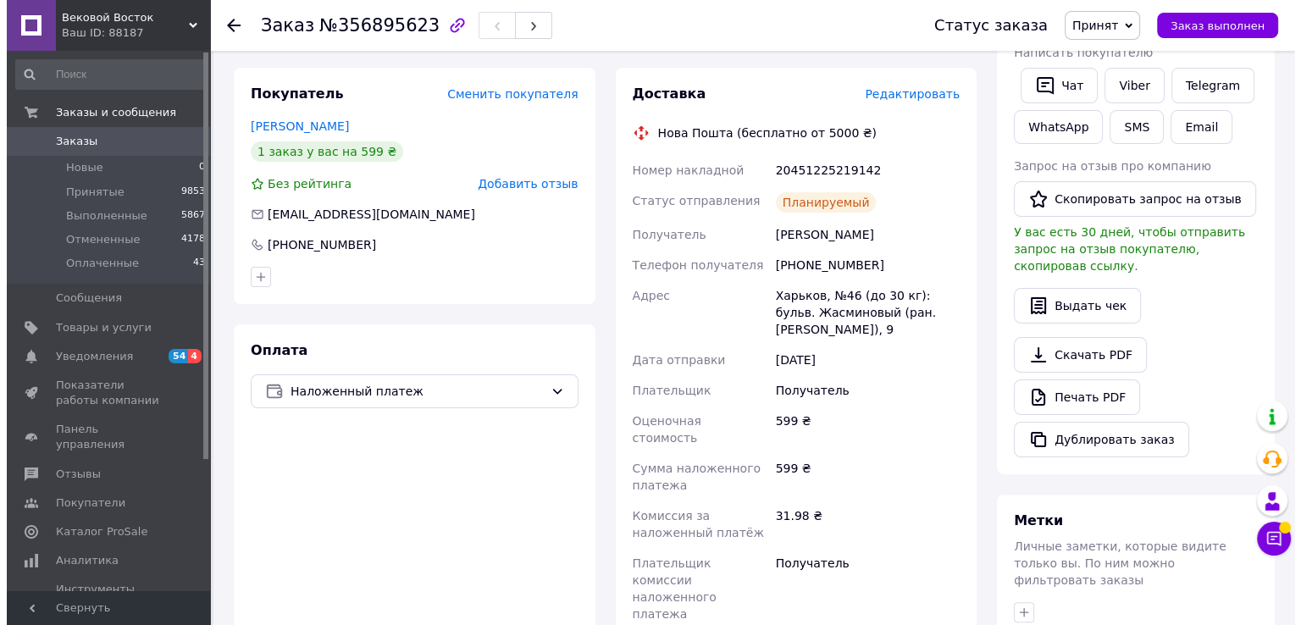
scroll to position [254, 0]
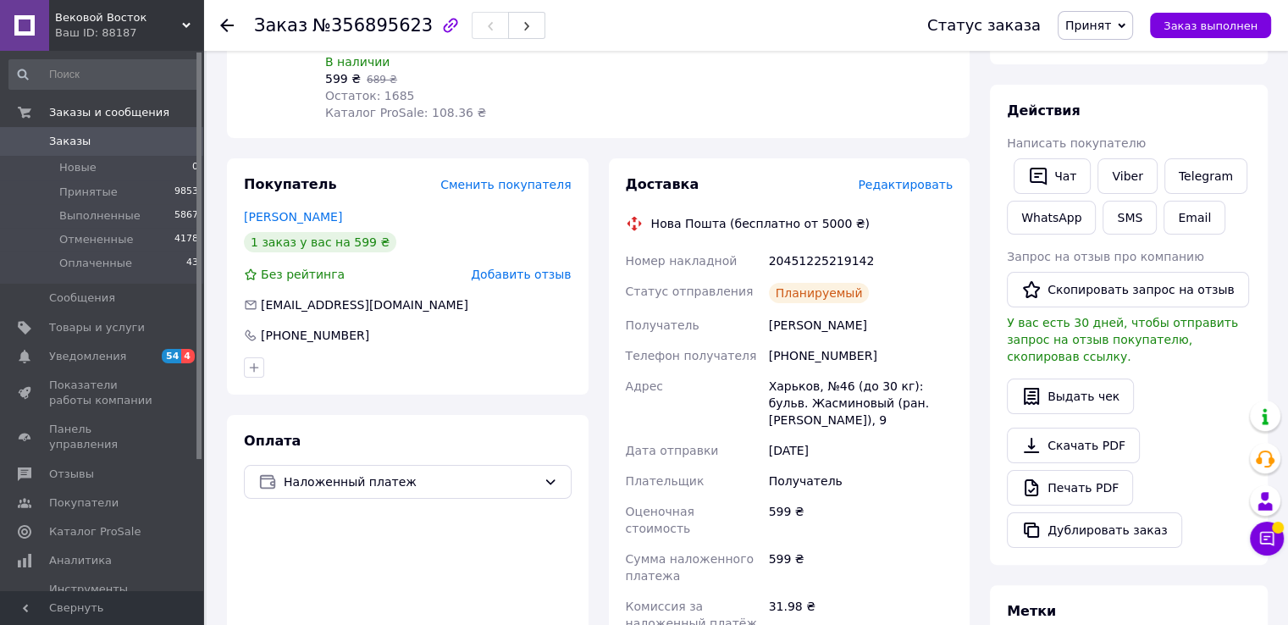
click at [910, 178] on span "Редактировать" at bounding box center [905, 185] width 95 height 14
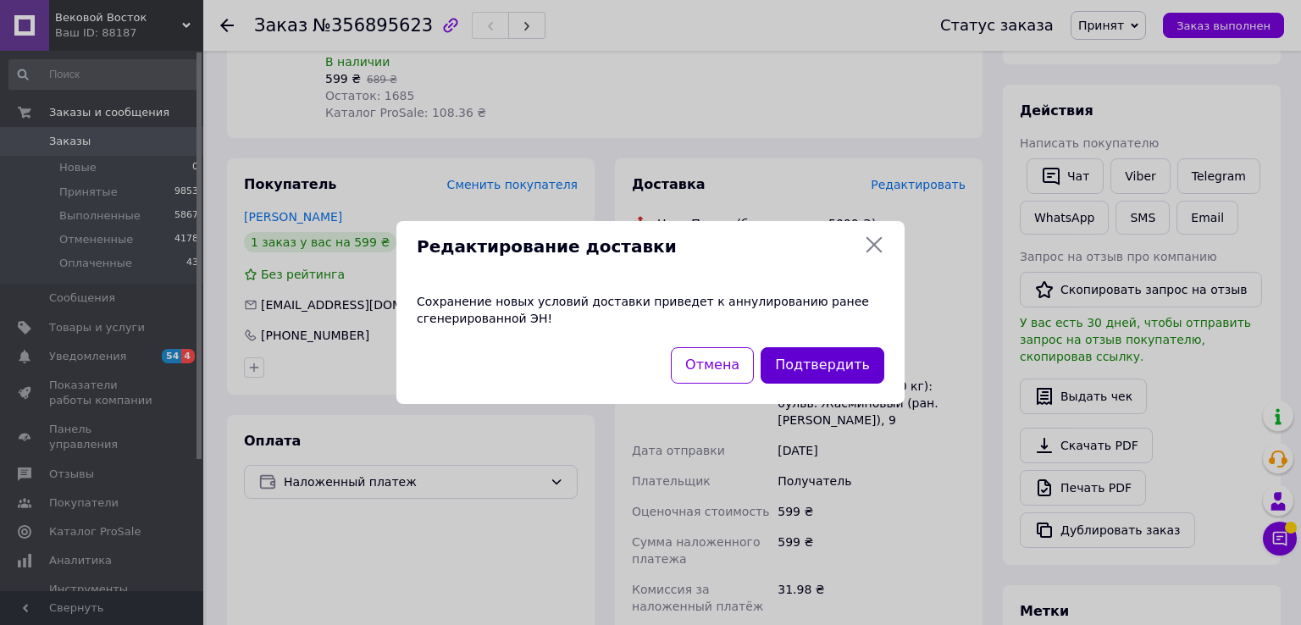
click at [820, 368] on button "Подтвердить" at bounding box center [822, 365] width 124 height 36
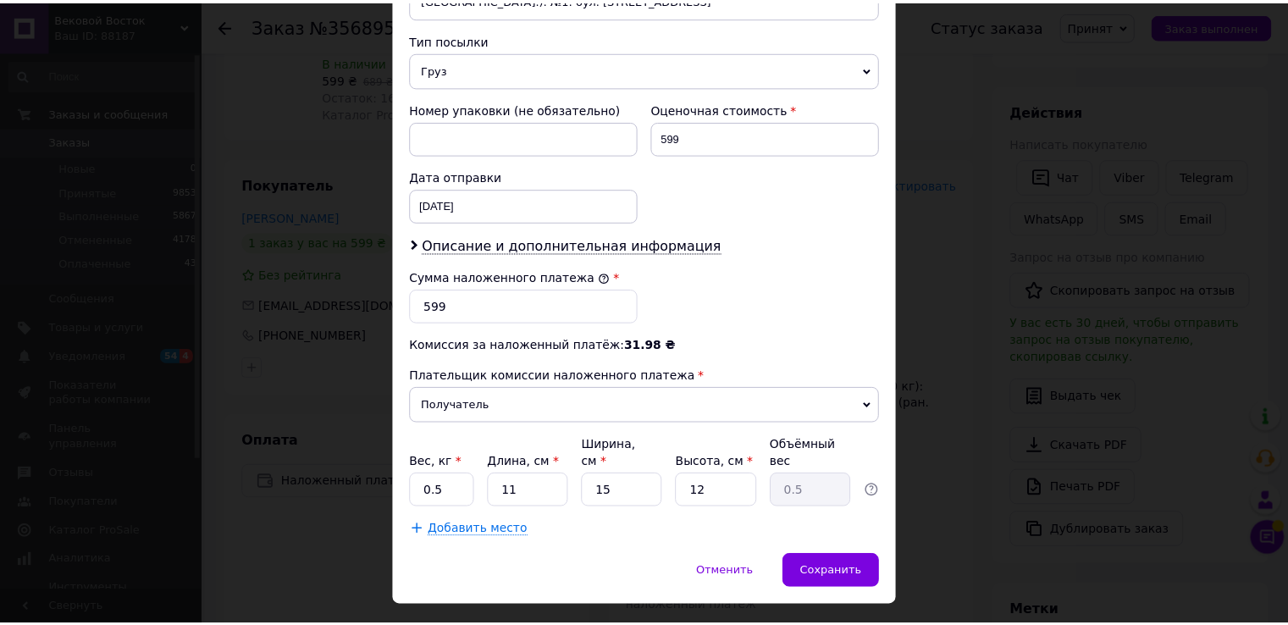
scroll to position [662, 0]
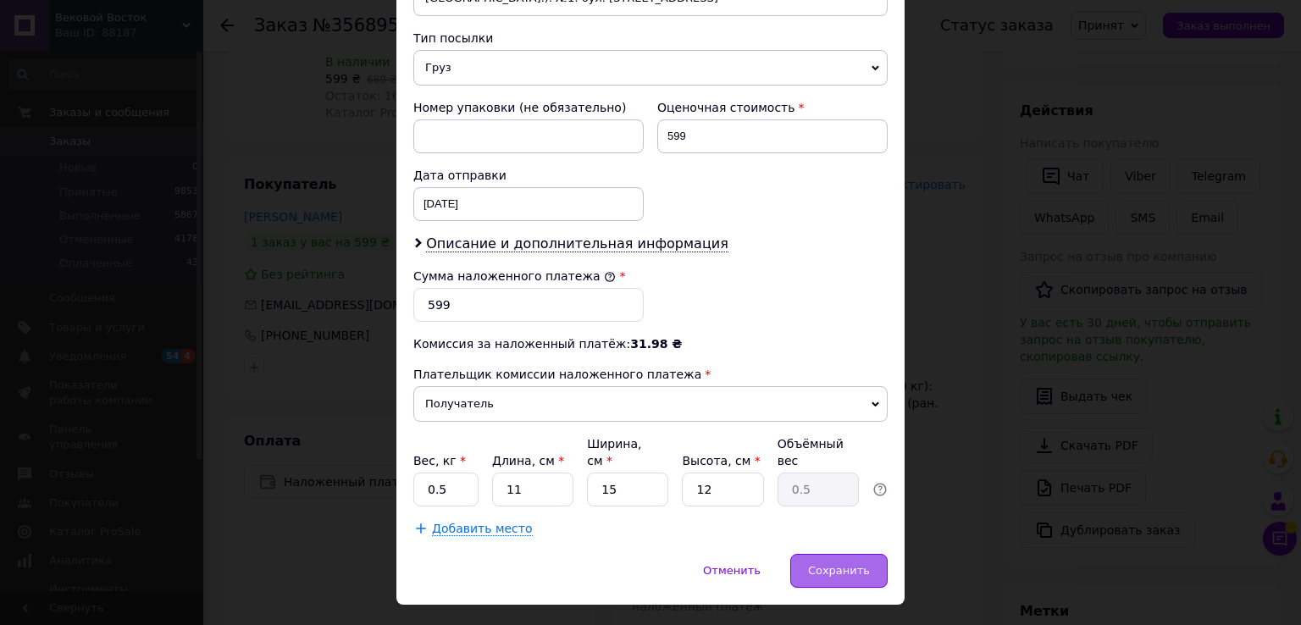
click at [840, 564] on span "Сохранить" at bounding box center [839, 570] width 62 height 13
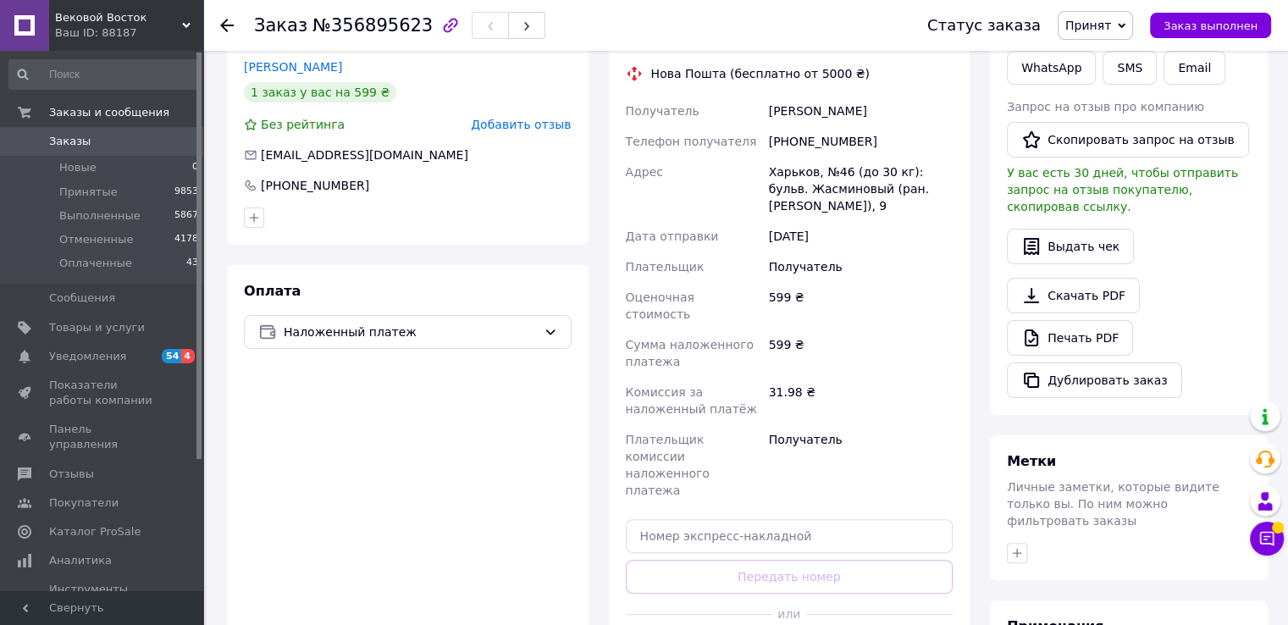
scroll to position [508, 0]
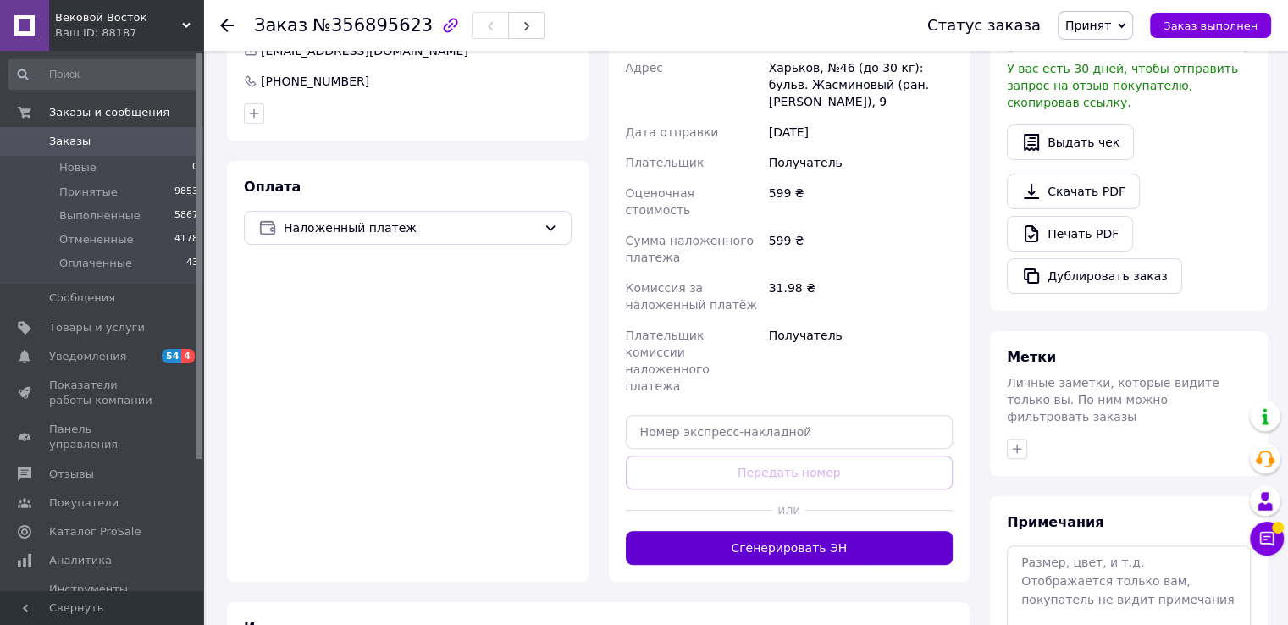
click at [804, 531] on button "Сгенерировать ЭН" at bounding box center [790, 548] width 328 height 34
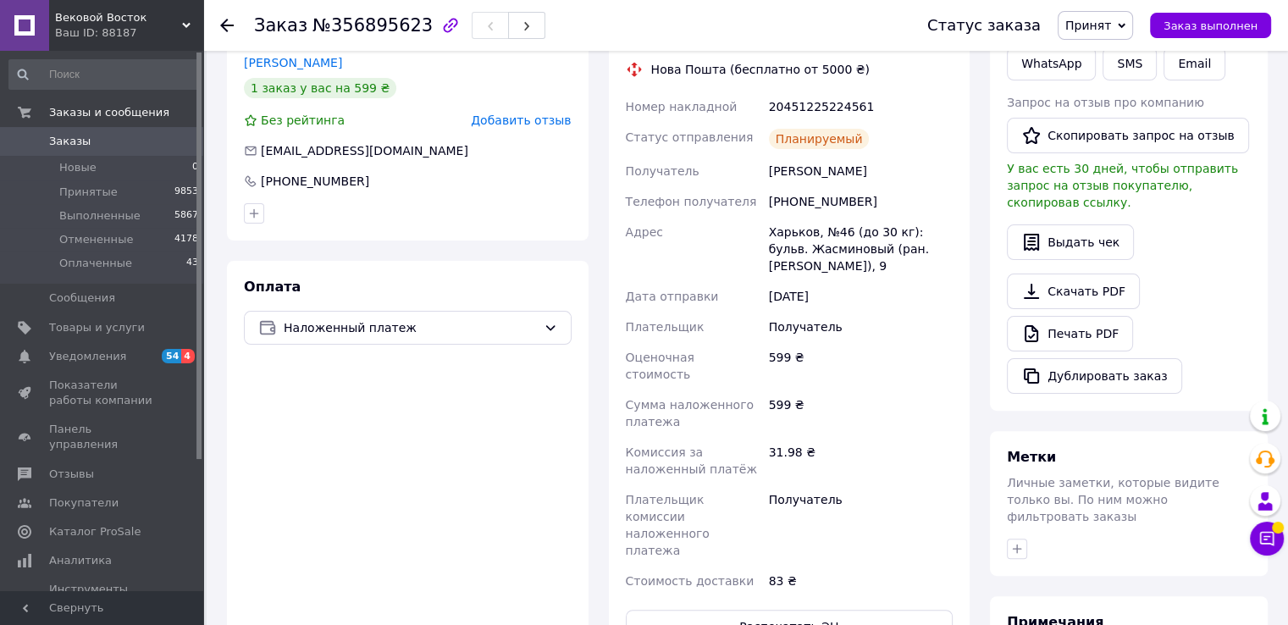
scroll to position [339, 0]
